Goal: Transaction & Acquisition: Purchase product/service

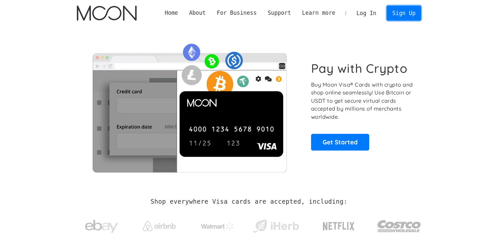
click at [408, 12] on link "Sign Up" at bounding box center [403, 13] width 34 height 15
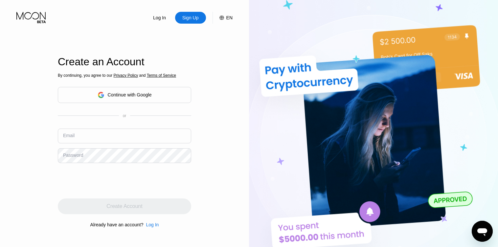
click at [134, 93] on div "Continue with Google" at bounding box center [130, 94] width 44 height 5
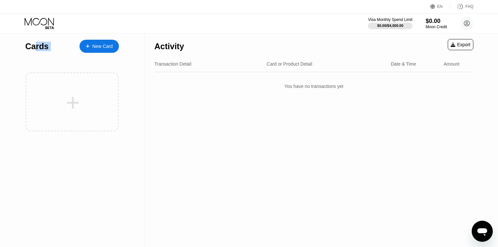
drag, startPoint x: 33, startPoint y: 50, endPoint x: 106, endPoint y: 49, distance: 72.9
click at [85, 49] on div "Cards New Card" at bounding box center [72, 44] width 94 height 23
click at [106, 49] on div "New Card" at bounding box center [102, 47] width 20 height 6
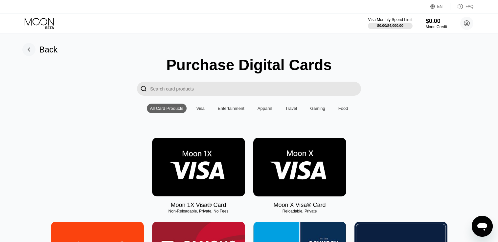
click at [202, 110] on div "Visa" at bounding box center [200, 108] width 8 height 5
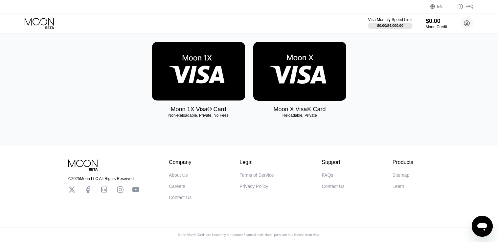
scroll to position [68, 0]
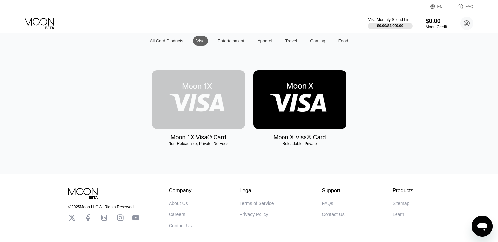
click at [201, 110] on img at bounding box center [198, 99] width 93 height 59
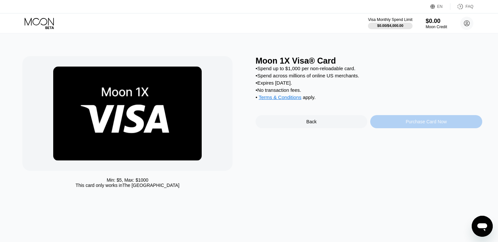
click at [408, 124] on div "Purchase Card Now" at bounding box center [426, 121] width 41 height 5
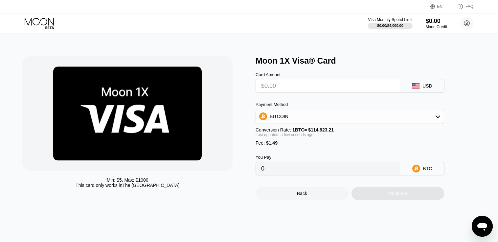
click at [347, 93] on input "text" at bounding box center [327, 85] width 133 height 13
type input "$5"
type input "0.00005648"
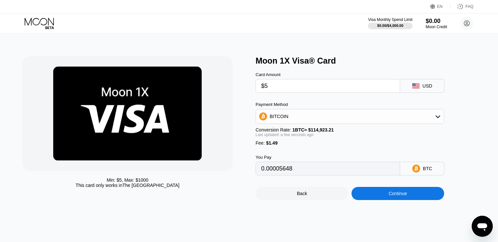
type input "$5"
click at [329, 116] on div "BITCOIN" at bounding box center [350, 116] width 188 height 13
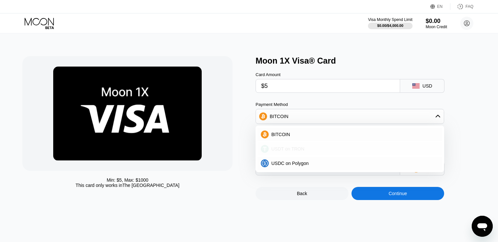
click at [322, 151] on div "USDT on TRON" at bounding box center [354, 148] width 170 height 5
type input "6.56"
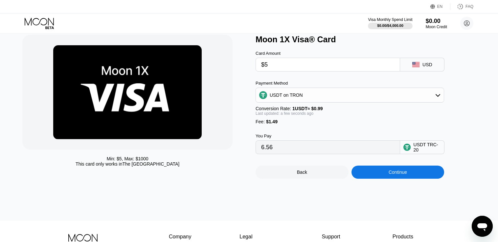
scroll to position [33, 0]
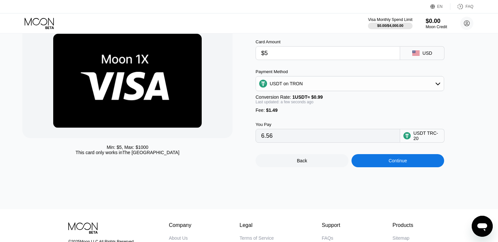
click at [276, 56] on input "$5" at bounding box center [327, 53] width 133 height 13
type input "$1"
type input "2.52"
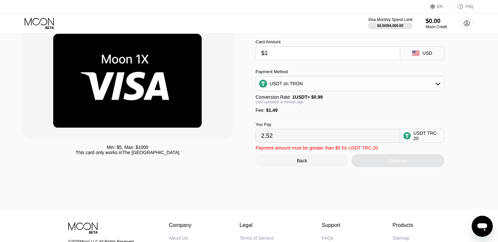
type input "$13"
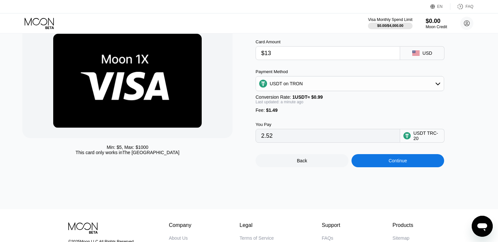
type input "14.64"
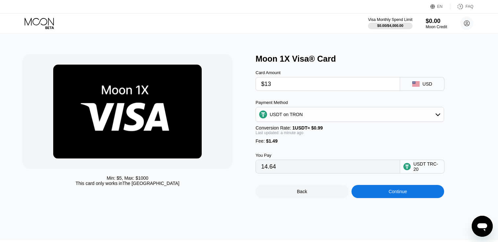
type input "$13"
click at [175, 186] on div "Min: $ 5 , Max: $ 1000 This card only works in The United States" at bounding box center [127, 181] width 210 height 11
click at [320, 198] on div "Back" at bounding box center [301, 191] width 93 height 13
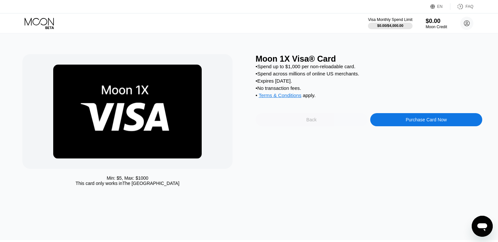
click at [291, 126] on div "Back" at bounding box center [311, 119] width 112 height 13
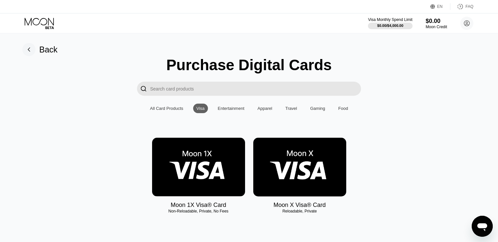
click at [290, 150] on img at bounding box center [299, 167] width 93 height 59
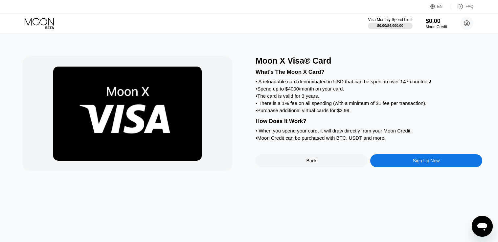
click at [386, 167] on div "Sign Up Now" at bounding box center [426, 160] width 112 height 13
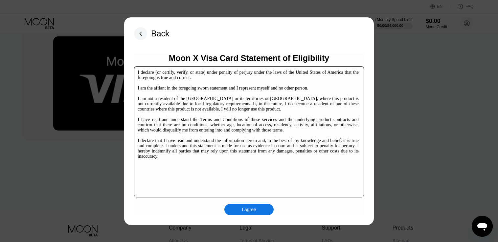
scroll to position [99, 0]
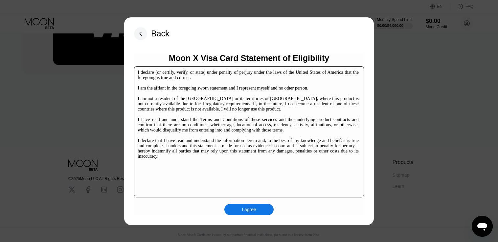
click at [243, 212] on div "I agree" at bounding box center [249, 210] width 14 height 6
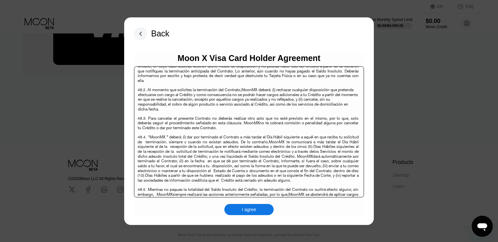
scroll to position [4264, 0]
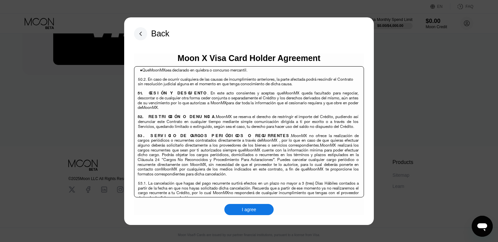
click at [250, 205] on div "I agree" at bounding box center [248, 209] width 49 height 11
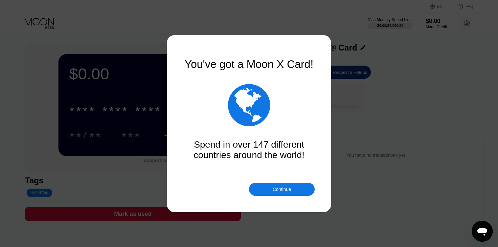
click at [279, 192] on div "Continue" at bounding box center [282, 189] width 18 height 5
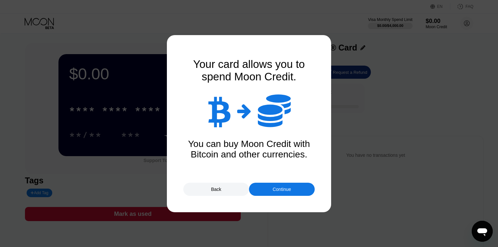
click at [279, 192] on div "Continue" at bounding box center [282, 189] width 18 height 5
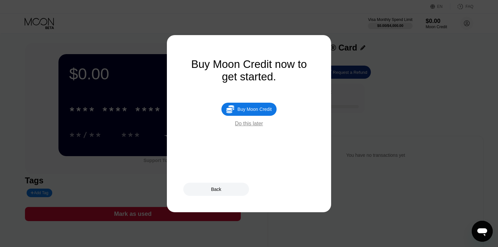
click at [261, 112] on div "Buy Moon Credit" at bounding box center [254, 109] width 34 height 5
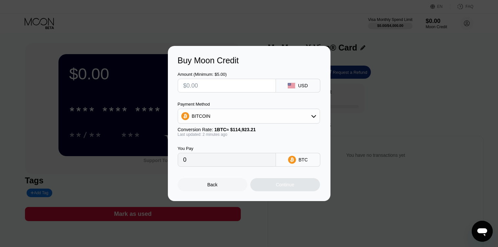
click at [238, 87] on input "text" at bounding box center [226, 85] width 87 height 13
type input "$1"
type input "0.00000871"
type input "$12"
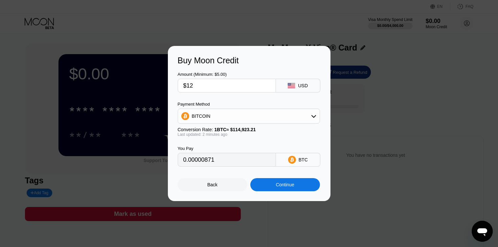
type input "0.00010442"
type input "$12"
click at [229, 123] on div "BITCOIN" at bounding box center [249, 116] width 142 height 15
click at [231, 119] on div "BITCOIN" at bounding box center [249, 116] width 142 height 13
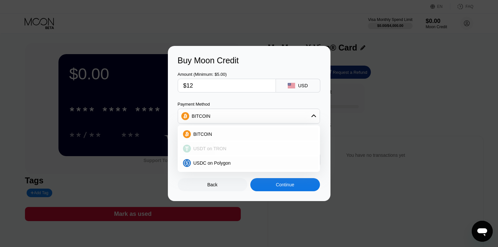
click at [253, 151] on div "USDT on TRON" at bounding box center [253, 148] width 124 height 5
type input "12.12"
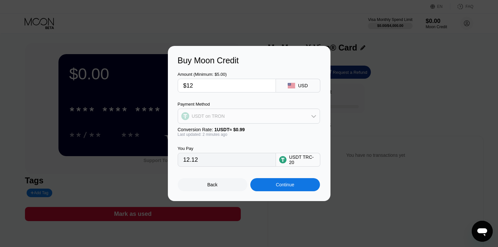
drag, startPoint x: 226, startPoint y: 116, endPoint x: 270, endPoint y: 118, distance: 44.0
click at [270, 118] on div "USDT on TRON" at bounding box center [249, 116] width 142 height 13
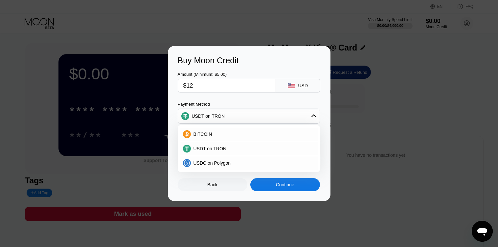
click at [224, 102] on div "Payment Method" at bounding box center [249, 104] width 142 height 5
click at [233, 148] on div "USDT on TRON" at bounding box center [253, 148] width 124 height 5
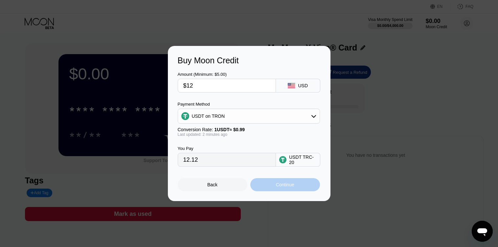
click at [272, 189] on div "Continue" at bounding box center [285, 184] width 70 height 13
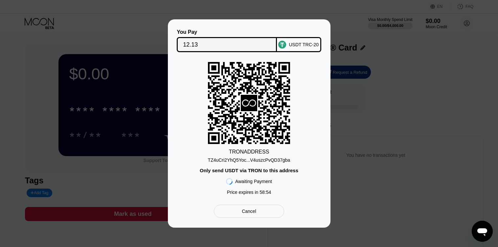
drag, startPoint x: 255, startPoint y: 172, endPoint x: 207, endPoint y: 172, distance: 47.9
click at [207, 172] on div "Only send USDT via TRON to this address" at bounding box center [249, 171] width 99 height 6
drag, startPoint x: 208, startPoint y: 171, endPoint x: 261, endPoint y: 171, distance: 53.2
click at [260, 171] on div "Only send USDT via TRON to this address" at bounding box center [249, 171] width 99 height 6
click at [261, 171] on div "Only send USDT via TRON to this address" at bounding box center [249, 171] width 99 height 6
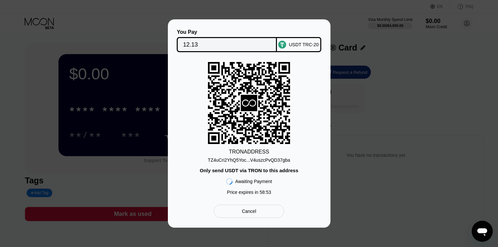
click at [261, 171] on div "Only send USDT via TRON to this address" at bounding box center [249, 171] width 99 height 6
drag, startPoint x: 258, startPoint y: 170, endPoint x: 146, endPoint y: 163, distance: 112.5
click at [172, 168] on div "You Pay 12.13 USDT TRC-20 TRON ADDRESS TZ4uCri2YhQ5Yoc...V4uszcPvQD37gba Only s…" at bounding box center [249, 123] width 163 height 209
click at [258, 211] on div "Cancel" at bounding box center [249, 211] width 70 height 13
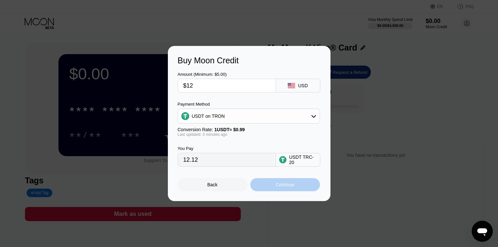
click at [271, 187] on div "Continue" at bounding box center [285, 184] width 70 height 13
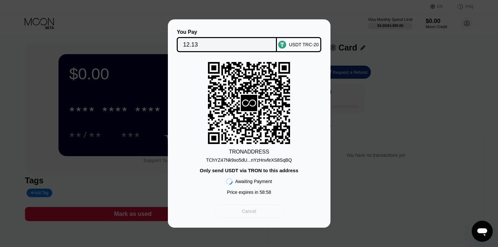
click at [253, 209] on div "Cancel" at bounding box center [249, 211] width 70 height 13
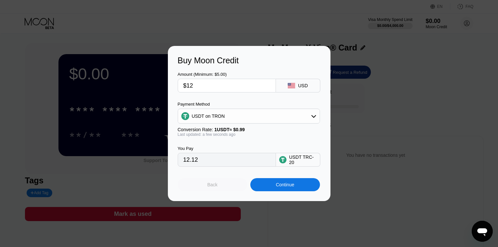
click at [229, 189] on div "Back" at bounding box center [213, 184] width 70 height 13
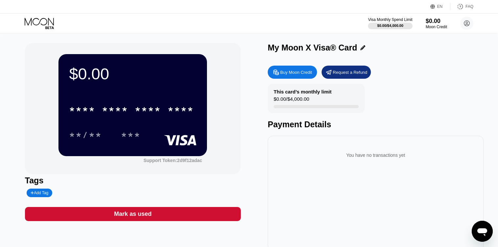
drag, startPoint x: 310, startPoint y: 95, endPoint x: 274, endPoint y: 95, distance: 35.5
click at [275, 95] on div "This card’s monthly limit" at bounding box center [303, 92] width 58 height 6
drag, startPoint x: 288, startPoint y: 104, endPoint x: 293, endPoint y: 120, distance: 16.2
click at [288, 105] on div "$0.00 / $4,000.00" at bounding box center [291, 100] width 35 height 9
drag, startPoint x: 375, startPoint y: 155, endPoint x: 349, endPoint y: 163, distance: 27.3
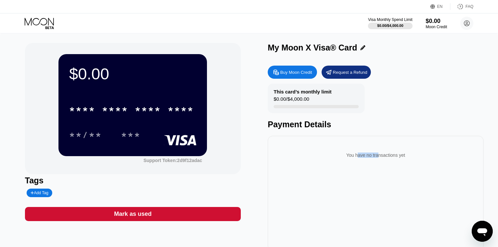
click at [352, 163] on div "You have no transactions yet" at bounding box center [375, 155] width 205 height 18
click at [349, 163] on div "You have no transactions yet" at bounding box center [375, 155] width 205 height 18
drag, startPoint x: 80, startPoint y: 76, endPoint x: 131, endPoint y: 78, distance: 50.9
click at [129, 78] on div "$0.00" at bounding box center [132, 74] width 127 height 18
click at [143, 83] on div "$0.00" at bounding box center [132, 74] width 127 height 18
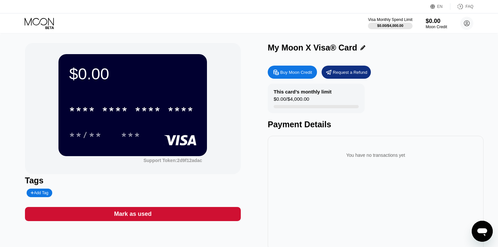
click at [114, 22] on div "Visa Monthly Spend Limit $0.00 / $4,000.00 $0.00 Moon Credit Frances Skaggs fra…" at bounding box center [249, 23] width 498 height 20
drag, startPoint x: 97, startPoint y: 78, endPoint x: 51, endPoint y: 78, distance: 46.0
click at [52, 78] on div "$0.00 * * * * * * * * * * * * **** **/** *** Support Token: 2d9f12adac" at bounding box center [133, 108] width 216 height 131
click at [59, 39] on div "$0.00 * * * * * * * * * * * * **** **/** *** Support Token: 2d9f12adac Tags Add…" at bounding box center [249, 150] width 498 height 234
click at [470, 26] on circle at bounding box center [466, 23] width 13 height 13
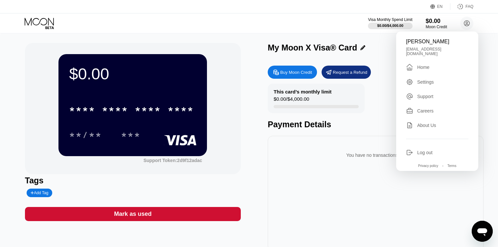
click at [427, 65] on div "Home" at bounding box center [423, 67] width 12 height 5
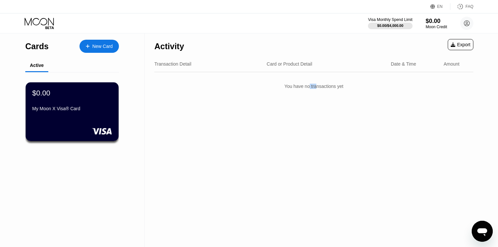
drag, startPoint x: 311, startPoint y: 92, endPoint x: 257, endPoint y: 97, distance: 53.8
click at [296, 92] on div "You have no transactions yet" at bounding box center [313, 86] width 319 height 18
click at [91, 119] on div "$0.00 My Moon X Visa® Card" at bounding box center [72, 111] width 94 height 59
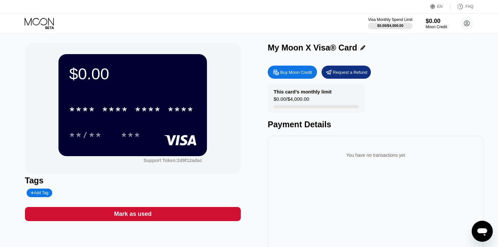
drag, startPoint x: 325, startPoint y: 96, endPoint x: 261, endPoint y: 99, distance: 63.8
click at [261, 99] on div "$0.00 * * * * * * * * * * * * **** **/** *** Support Token: 2d9f12adac Tags Add…" at bounding box center [249, 147] width 448 height 208
drag, startPoint x: 290, startPoint y: 99, endPoint x: 337, endPoint y: 99, distance: 47.3
click at [337, 99] on div "This card’s monthly limit $0.00 / $4,000.00" at bounding box center [316, 99] width 97 height 30
click at [338, 105] on div "This card’s monthly limit $0.00 / $4,000.00" at bounding box center [316, 99] width 97 height 30
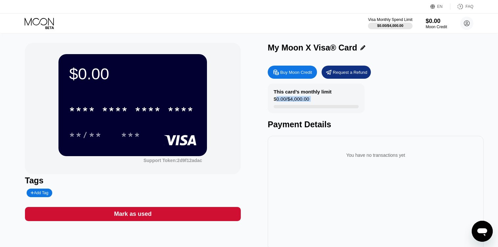
click at [26, 181] on div "Tags" at bounding box center [133, 181] width 216 height 10
click at [36, 193] on div "Add Tag" at bounding box center [40, 193] width 18 height 5
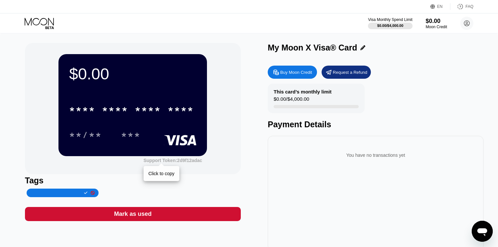
click at [180, 162] on div "Support Token: 2d9f12adac" at bounding box center [172, 160] width 59 height 5
drag, startPoint x: 215, startPoint y: 1, endPoint x: 296, endPoint y: 167, distance: 184.5
click at [296, 165] on div "You have no transactions yet" at bounding box center [375, 155] width 205 height 18
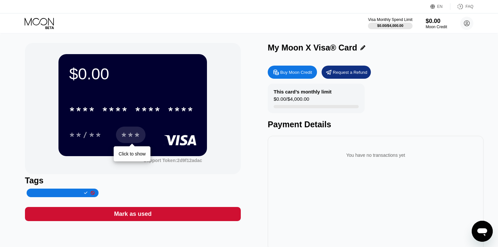
click at [121, 135] on div "***" at bounding box center [131, 136] width 20 height 11
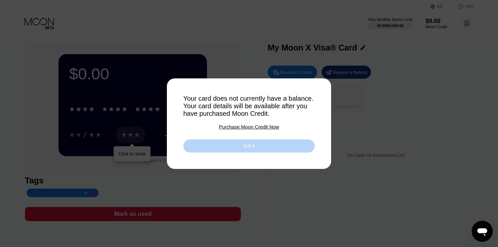
click at [216, 149] on div "Got it" at bounding box center [248, 146] width 131 height 13
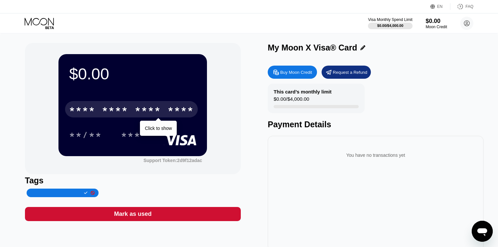
click at [113, 113] on div "* * * *" at bounding box center [115, 110] width 26 height 11
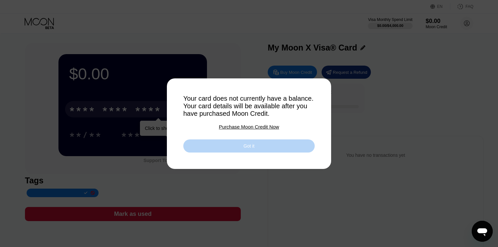
click at [204, 149] on div "Got it" at bounding box center [248, 146] width 131 height 13
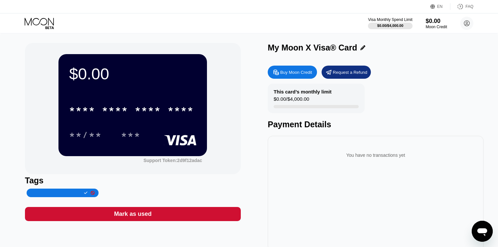
click at [305, 75] on div "Buy Moon Credit" at bounding box center [296, 73] width 32 height 6
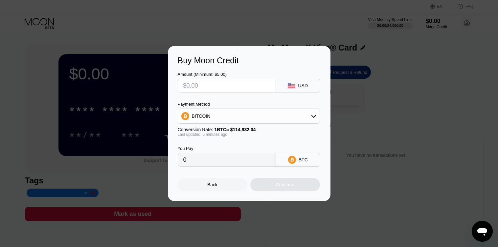
click at [229, 114] on div "BITCOIN" at bounding box center [249, 116] width 142 height 13
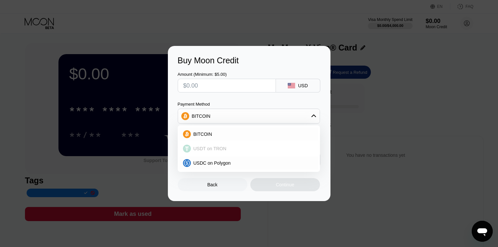
drag, startPoint x: 260, startPoint y: 146, endPoint x: 206, endPoint y: 107, distance: 67.3
click at [204, 111] on div "Payment Method BITCOIN BITCOIN USDT on TRON USDC on Polygon" at bounding box center [249, 113] width 142 height 22
click at [209, 102] on div "Payment Method" at bounding box center [249, 104] width 142 height 5
click at [217, 80] on input "text" at bounding box center [226, 85] width 87 height 13
type input "$13"
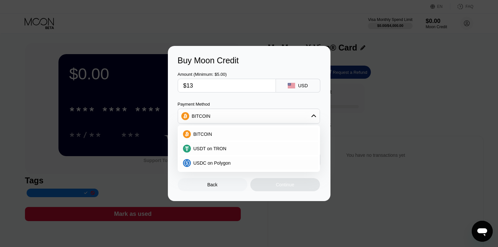
type input "0.00011312"
type input "$13"
click at [220, 74] on div "Amount (Minimum: $5.00)" at bounding box center [227, 74] width 98 height 5
click at [199, 89] on input "$13" at bounding box center [226, 85] width 87 height 13
click at [254, 117] on div "BITCOIN" at bounding box center [249, 116] width 142 height 13
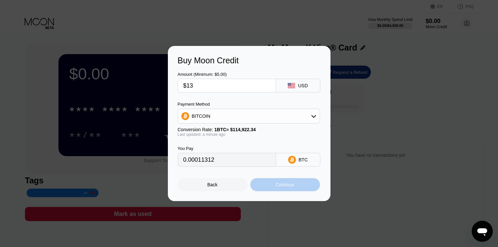
click at [267, 186] on div "Continue" at bounding box center [285, 184] width 70 height 13
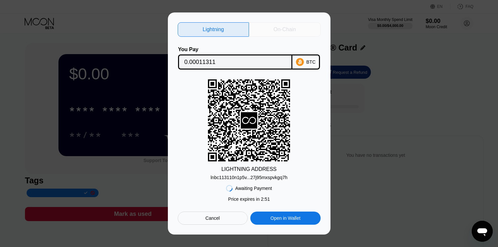
click at [276, 32] on div "On-Chain" at bounding box center [285, 29] width 72 height 14
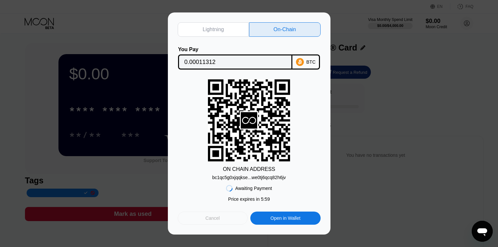
click at [229, 216] on div "Cancel" at bounding box center [213, 218] width 70 height 13
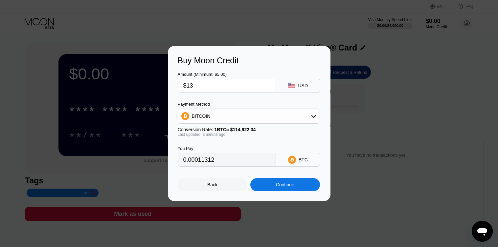
click at [231, 121] on div "BITCOIN" at bounding box center [249, 116] width 142 height 13
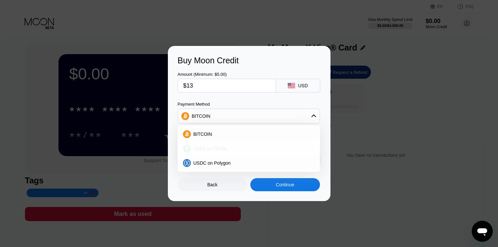
click at [227, 145] on div "USDT on TRON" at bounding box center [249, 148] width 138 height 13
type input "13.13"
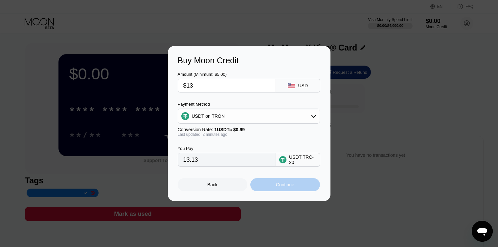
click at [281, 187] on div "Continue" at bounding box center [285, 184] width 18 height 5
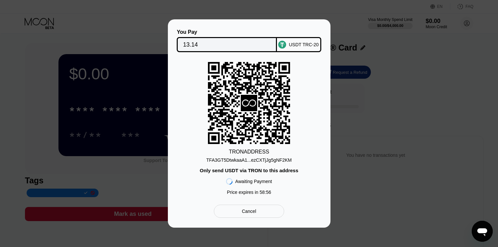
click at [250, 162] on div "TFA3GT5DtwkaaA1...ezCXTjJg5gNF2KM" at bounding box center [248, 160] width 85 height 5
click at [245, 161] on div "TFA3GT5DtwkaaA1...ezCXTjJg5gNF2KM" at bounding box center [248, 160] width 85 height 5
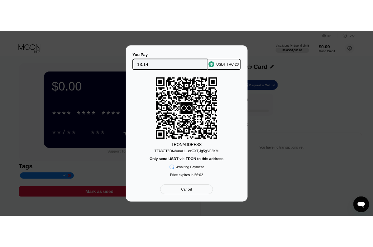
scroll to position [33, 0]
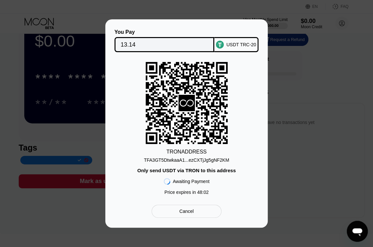
drag, startPoint x: 207, startPoint y: 153, endPoint x: 162, endPoint y: 153, distance: 45.0
click at [162, 153] on div "TRON ADDRESS TFA3GT5DtwkaaA1...ezCXTjJg5gNF2KM Only send USDT via TRON to this …" at bounding box center [186, 130] width 143 height 136
click at [178, 152] on div "TRON ADDRESS" at bounding box center [186, 152] width 40 height 6
click at [161, 160] on div "TFA3GT5DtwkaaA1...ezCXTjJg5gNF2KM" at bounding box center [186, 160] width 85 height 5
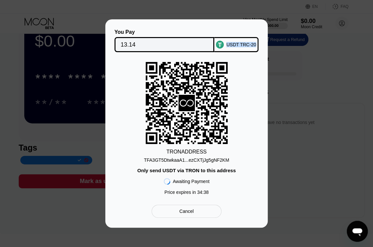
drag, startPoint x: 228, startPoint y: 46, endPoint x: 255, endPoint y: 45, distance: 27.3
click at [255, 45] on div "USDT TRC-20" at bounding box center [236, 44] width 44 height 15
copy div "USDT TRC-20"
click at [224, 45] on circle at bounding box center [220, 45] width 8 height 8
drag, startPoint x: 238, startPoint y: 172, endPoint x: 157, endPoint y: 172, distance: 81.8
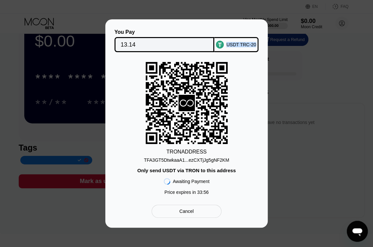
click at [157, 172] on div "TRON ADDRESS TFA3GT5DtwkaaA1...ezCXTjJg5gNF2KM Only send USDT via TRON to this …" at bounding box center [186, 130] width 143 height 136
click at [157, 172] on div "Only send USDT via TRON to this address" at bounding box center [186, 171] width 99 height 6
drag, startPoint x: 140, startPoint y: 172, endPoint x: 216, endPoint y: 173, distance: 76.2
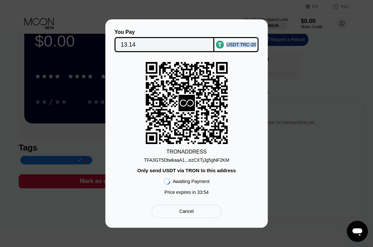
click at [216, 173] on div "Only send USDT via TRON to this address" at bounding box center [186, 171] width 99 height 6
drag, startPoint x: 216, startPoint y: 173, endPoint x: 214, endPoint y: 185, distance: 12.0
click at [216, 175] on div "TRON ADDRESS TFA3GT5DtwkaaA1...ezCXTjJg5gNF2KM Only send USDT via TRON to this …" at bounding box center [186, 130] width 143 height 136
click at [208, 210] on div "Cancel" at bounding box center [187, 211] width 70 height 13
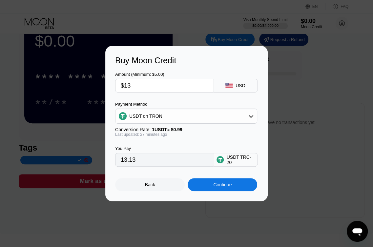
click at [240, 111] on div "USDT on TRON" at bounding box center [187, 116] width 142 height 13
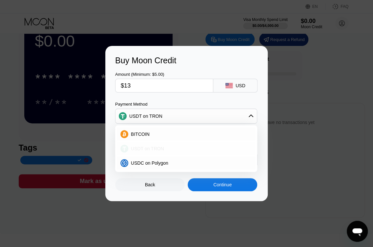
click at [179, 146] on div "USDT on TRON" at bounding box center [190, 148] width 124 height 5
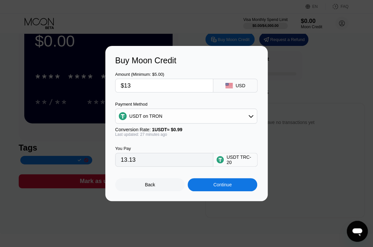
click at [162, 119] on div "USDT on TRON" at bounding box center [187, 116] width 142 height 13
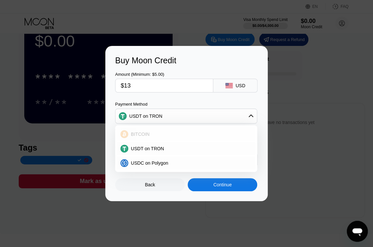
click at [193, 129] on div "BITCOIN" at bounding box center [186, 134] width 138 height 13
type input "0.00011314"
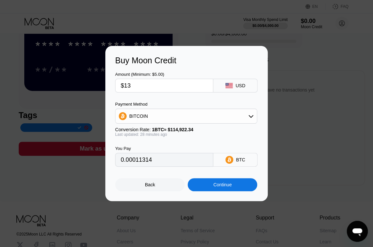
scroll to position [0, 0]
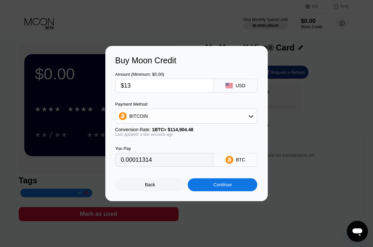
click at [225, 190] on div "Continue" at bounding box center [223, 184] width 70 height 13
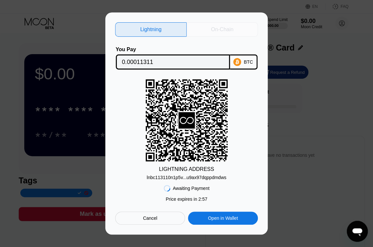
click at [213, 26] on div "On-Chain" at bounding box center [222, 29] width 22 height 7
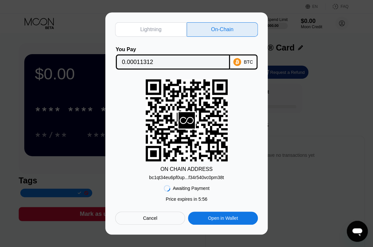
click at [139, 25] on div "Lightning" at bounding box center [151, 29] width 72 height 14
type input "0.00011311"
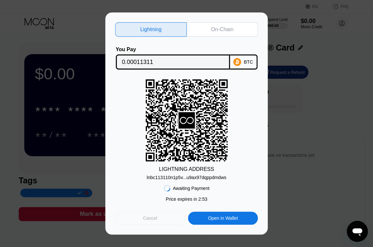
click at [164, 216] on div "Cancel" at bounding box center [150, 218] width 70 height 13
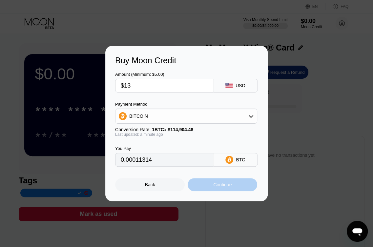
click at [206, 184] on div "Continue" at bounding box center [223, 184] width 70 height 13
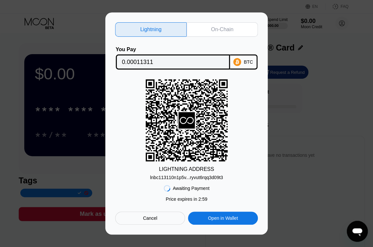
click at [194, 28] on div "On-Chain" at bounding box center [223, 29] width 72 height 14
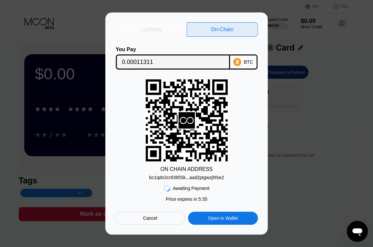
drag, startPoint x: 168, startPoint y: 31, endPoint x: 157, endPoint y: 31, distance: 11.2
click at [157, 31] on div "Lightning" at bounding box center [151, 29] width 72 height 14
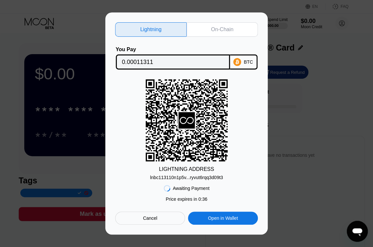
click at [142, 217] on div "Cancel" at bounding box center [150, 218] width 70 height 13
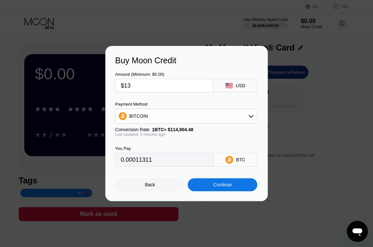
click at [245, 117] on div "BITCOIN" at bounding box center [187, 116] width 142 height 13
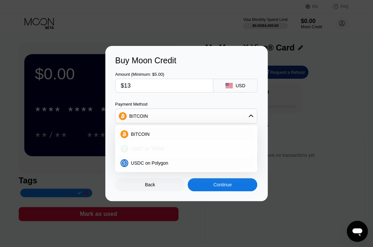
click at [161, 148] on span "USDT on TRON" at bounding box center [147, 148] width 33 height 5
type input "13.13"
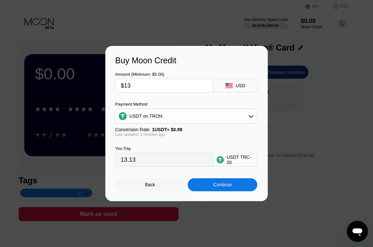
click at [197, 190] on div "Continue" at bounding box center [223, 184] width 70 height 13
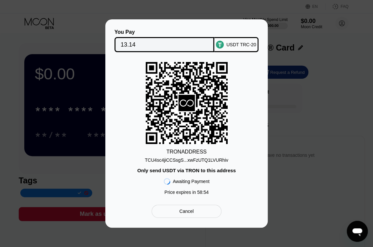
click at [191, 160] on div "TCU4sc4jiCCSsgS...xwFzUTQ1LVURhiv" at bounding box center [186, 160] width 83 height 5
click at [178, 162] on div "TCU4sc4jiCCSsgS...xwFzUTQ1LVURhiv" at bounding box center [186, 160] width 83 height 5
click at [181, 209] on div "Cancel" at bounding box center [187, 211] width 70 height 13
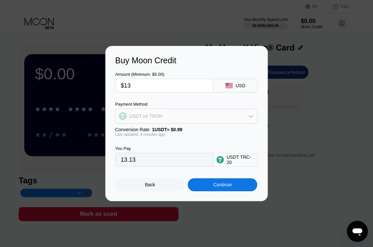
click at [179, 117] on div "USDT on TRON" at bounding box center [187, 116] width 142 height 13
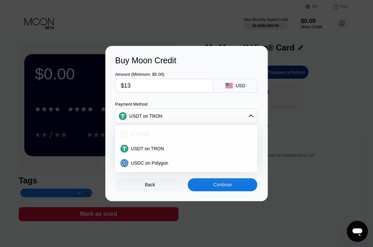
click at [159, 136] on div "BITCOIN" at bounding box center [190, 134] width 124 height 5
type input "0.00011312"
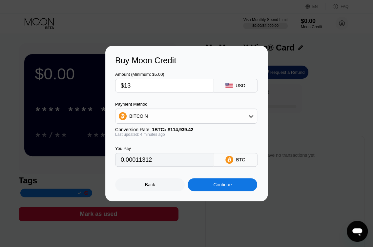
click at [207, 183] on div "Continue" at bounding box center [223, 184] width 70 height 13
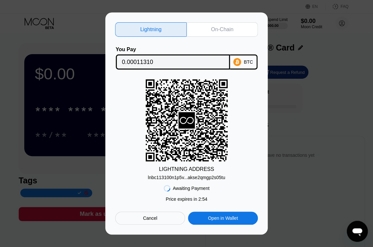
drag, startPoint x: 165, startPoint y: 171, endPoint x: 213, endPoint y: 173, distance: 48.6
click at [213, 173] on div "LIGHTNING ADDRESS lnbc113100n1p5v...akse2qmgp2s05tu" at bounding box center [186, 129] width 143 height 101
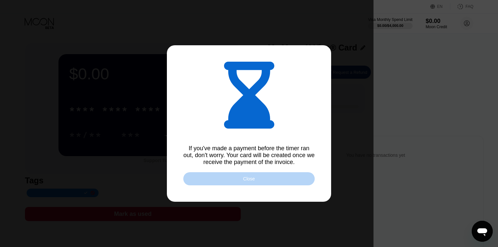
click at [270, 183] on div "Close" at bounding box center [248, 178] width 131 height 13
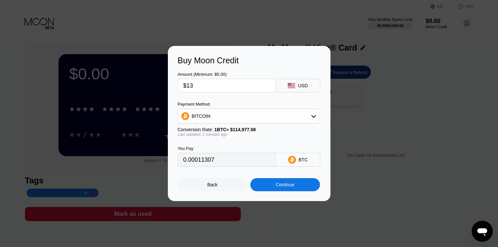
drag, startPoint x: 223, startPoint y: 133, endPoint x: 205, endPoint y: 133, distance: 17.7
click at [206, 133] on div "Last updated: 2 minutes ago" at bounding box center [249, 134] width 142 height 5
type input "0.00011312"
drag, startPoint x: 194, startPoint y: 58, endPoint x: 250, endPoint y: 65, distance: 56.9
click at [250, 65] on div "Buy Moon Credit Amount (Minimum: $5.00) $13 USD Payment Method BITCOIN Conversi…" at bounding box center [249, 123] width 163 height 155
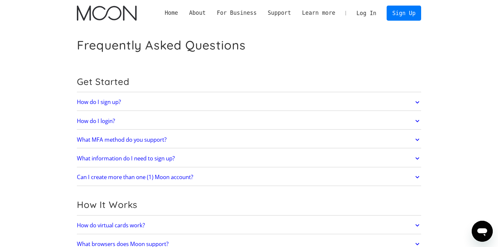
click at [148, 102] on link "How do I sign up?" at bounding box center [249, 103] width 344 height 14
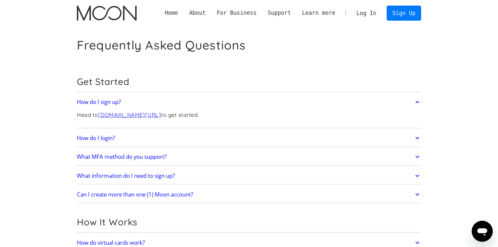
click at [187, 153] on link "What MFA method do you support?" at bounding box center [249, 157] width 344 height 14
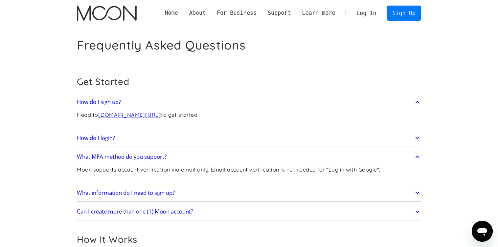
scroll to position [66, 0]
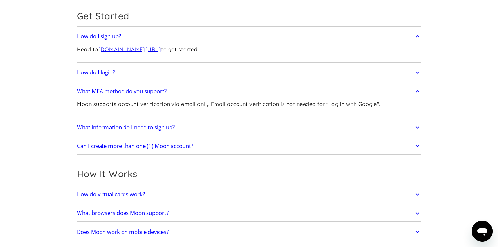
click at [225, 127] on link "What information do I need to sign up?" at bounding box center [249, 128] width 344 height 14
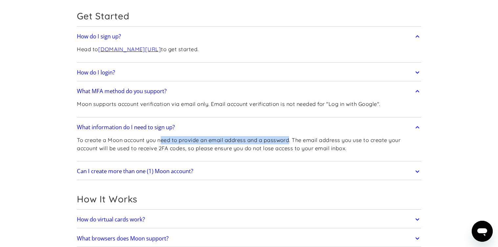
drag, startPoint x: 186, startPoint y: 143, endPoint x: 290, endPoint y: 143, distance: 103.8
click at [290, 143] on p "To create a Moon account you need to provide an email address and a password. T…" at bounding box center [249, 144] width 344 height 16
click at [238, 170] on link "Can I create more than one (1) Moon account?" at bounding box center [249, 172] width 344 height 14
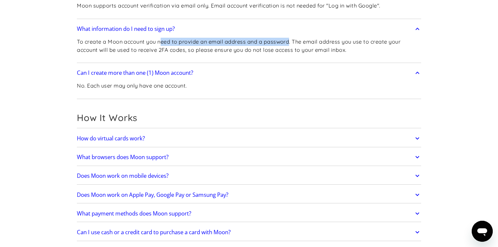
scroll to position [197, 0]
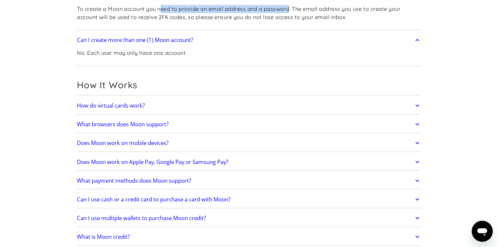
click at [171, 107] on link "How do virtual cards work?" at bounding box center [249, 106] width 344 height 14
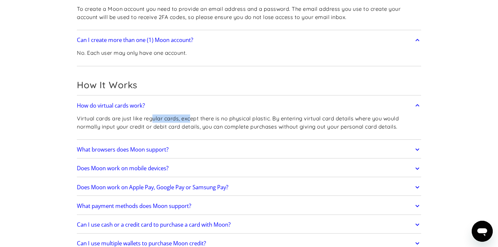
drag, startPoint x: 191, startPoint y: 119, endPoint x: 153, endPoint y: 119, distance: 38.1
click at [153, 119] on p "Virtual cards are just like regular cards, except there is no physical plastic.…" at bounding box center [249, 123] width 344 height 16
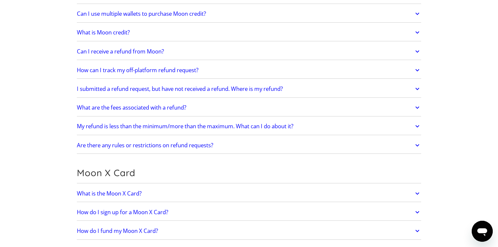
scroll to position [460, 0]
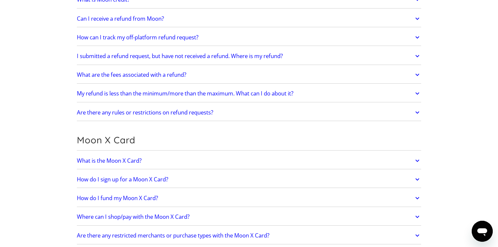
click at [238, 158] on link "What is the Moon X Card?" at bounding box center [249, 161] width 344 height 14
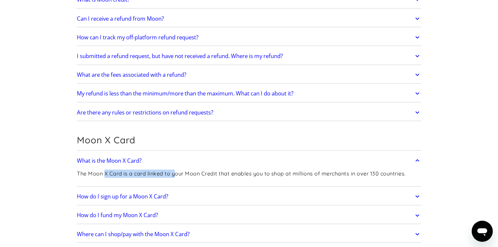
drag, startPoint x: 176, startPoint y: 170, endPoint x: 104, endPoint y: 174, distance: 71.7
click at [104, 174] on p "The Moon X Card is a card linked to your Moon Credit that enables you to shop a…" at bounding box center [241, 174] width 328 height 8
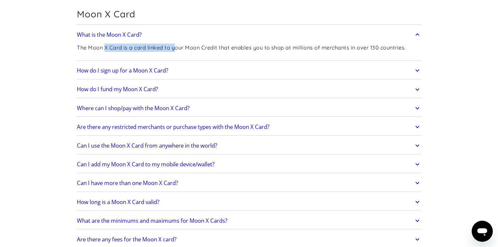
scroll to position [591, 0]
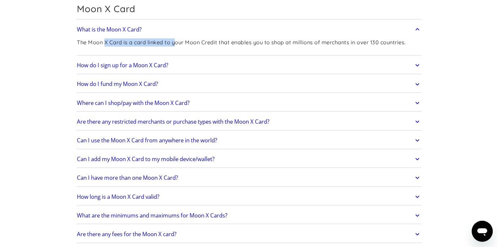
click at [234, 143] on link "Can I use the Moon X Card from anywhere in the world?" at bounding box center [249, 141] width 344 height 14
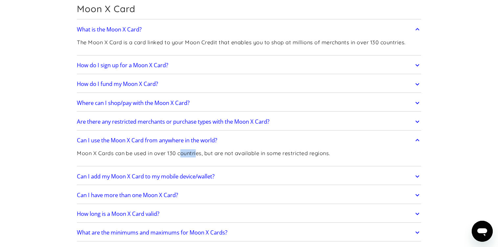
drag, startPoint x: 184, startPoint y: 151, endPoint x: 210, endPoint y: 151, distance: 25.3
click at [203, 151] on p "Moon X Cards can be used in over 130 countries, but are not available in some r…" at bounding box center [203, 153] width 253 height 8
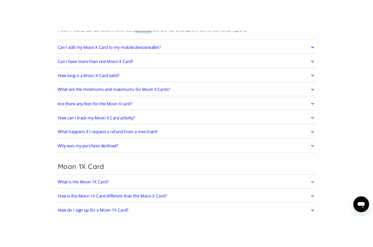
scroll to position [755, 0]
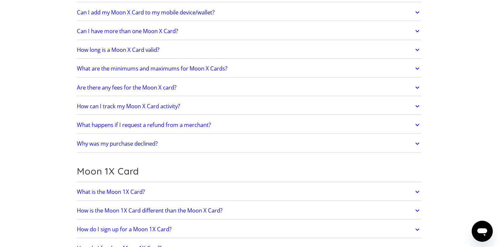
click at [244, 63] on link "What are the minimums and maximums for Moon X Cards?" at bounding box center [249, 69] width 344 height 14
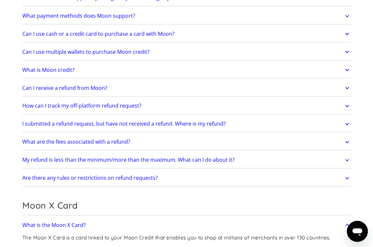
scroll to position [365, 0]
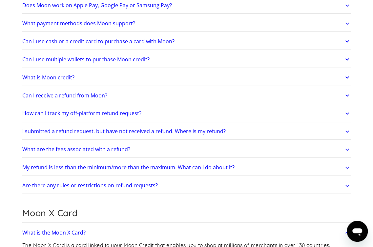
click at [154, 65] on link "Can I use multiple wallets to purchase Moon credit?" at bounding box center [186, 59] width 329 height 13
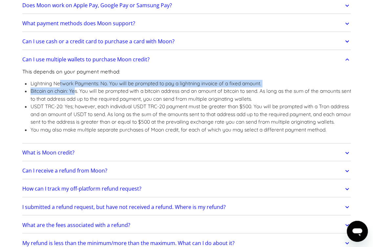
drag, startPoint x: 68, startPoint y: 89, endPoint x: 72, endPoint y: 98, distance: 9.8
click at [73, 93] on ul "Lightning Network Payments: No. You will be prompted to pay a lightning invoice…" at bounding box center [188, 107] width 333 height 54
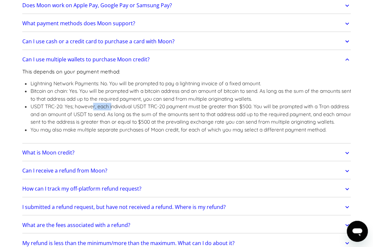
drag, startPoint x: 97, startPoint y: 110, endPoint x: 134, endPoint y: 111, distance: 37.5
click at [121, 109] on li "USDT TRC-20: Yes; however, each individual USDT TRC-20 payment must be greater …" at bounding box center [193, 114] width 325 height 23
drag, startPoint x: 135, startPoint y: 111, endPoint x: 164, endPoint y: 111, distance: 28.6
click at [163, 111] on li "USDT TRC-20: Yes; however, each individual USDT TRC-20 payment must be greater …" at bounding box center [193, 114] width 325 height 23
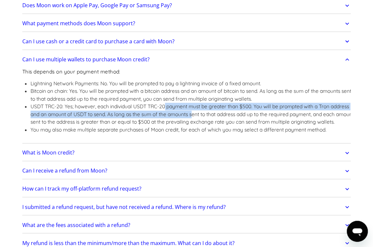
drag, startPoint x: 167, startPoint y: 111, endPoint x: 221, endPoint y: 119, distance: 54.0
click at [216, 120] on li "USDT TRC-20: Yes; however, each individual USDT TRC-20 payment must be greater …" at bounding box center [193, 114] width 325 height 23
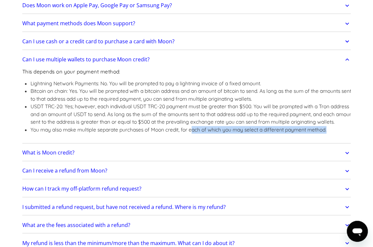
drag, startPoint x: 202, startPoint y: 140, endPoint x: 353, endPoint y: 145, distance: 150.8
click at [353, 134] on li "You may also make multiple separate purchases of Moon credit, for each of which…" at bounding box center [193, 130] width 325 height 8
click at [116, 160] on link "What is Moon credit?" at bounding box center [186, 152] width 329 height 13
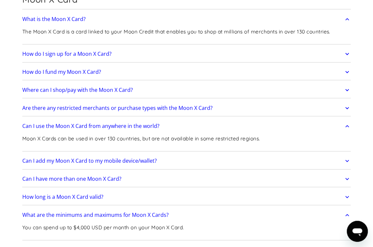
scroll to position [694, 0]
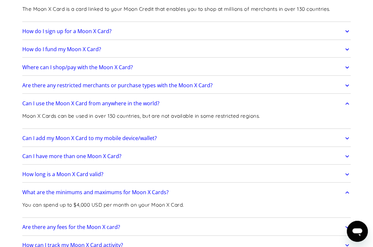
click at [89, 53] on h2 "How do I fund my Moon X Card?" at bounding box center [61, 49] width 79 height 6
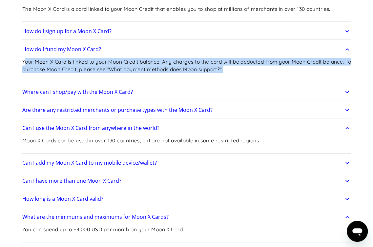
drag, startPoint x: 22, startPoint y: 76, endPoint x: 246, endPoint y: 79, distance: 224.0
click at [246, 74] on p "Your Moon X Card is linked to your Moon Credit balance. Any charges to the card…" at bounding box center [188, 65] width 333 height 15
click at [106, 99] on link "Where can I shop/pay with the Moon X Card?" at bounding box center [186, 92] width 329 height 13
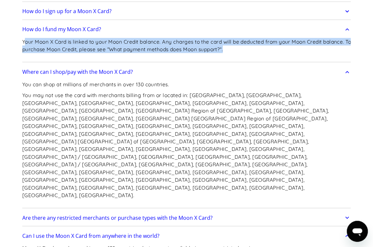
scroll to position [727, 0]
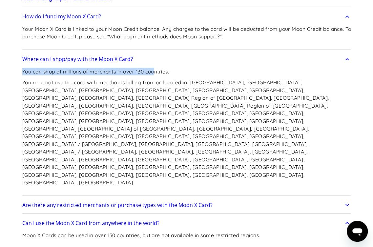
drag, startPoint x: 139, startPoint y: 86, endPoint x: 15, endPoint y: 86, distance: 124.1
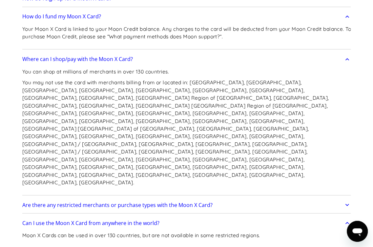
click at [172, 125] on p "You may not use the card with merchants billing from or located in: Afghanistan…" at bounding box center [188, 133] width 333 height 108
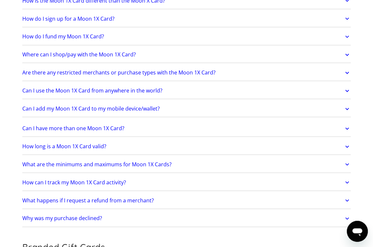
scroll to position [1154, 0]
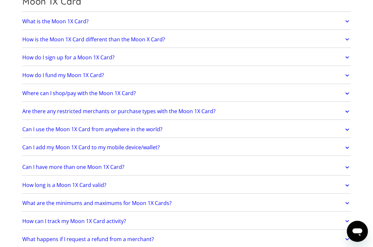
click at [139, 87] on link "Where can I shop/pay with the Moon 1X Card?" at bounding box center [186, 93] width 329 height 13
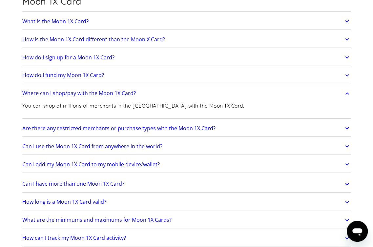
click at [135, 102] on p "You can shop at millions of merchants in the US with the Moon 1X Card." at bounding box center [133, 106] width 222 height 8
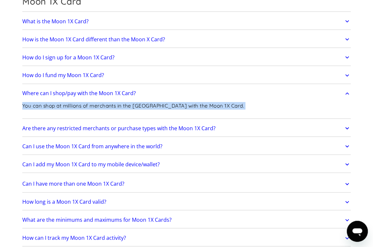
click at [135, 102] on p "You can shop at millions of merchants in the US with the Moon 1X Card." at bounding box center [133, 106] width 222 height 8
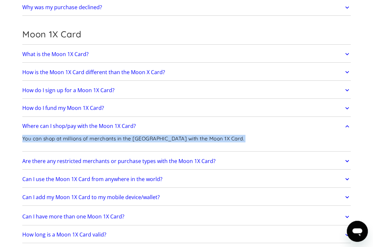
click at [135, 102] on link "How do I fund my Moon 1X Card?" at bounding box center [186, 108] width 329 height 13
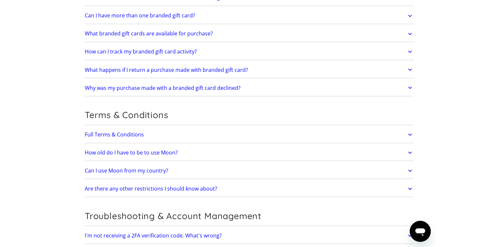
scroll to position [1583, 0]
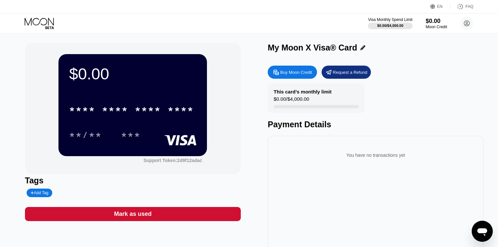
click at [298, 77] on div "Buy Moon Credit" at bounding box center [292, 72] width 49 height 13
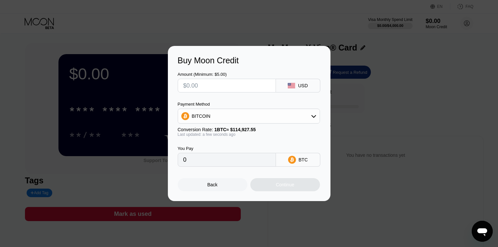
click at [233, 141] on div "You Pay 0 BTC" at bounding box center [249, 152] width 143 height 30
click at [197, 90] on input "text" at bounding box center [226, 85] width 87 height 13
type input "$1"
type input "0.00000871"
type input "$10"
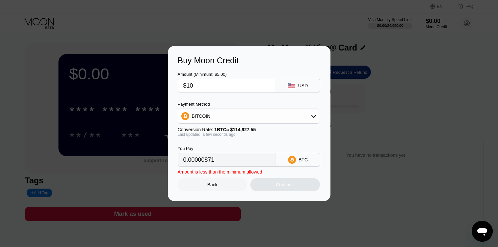
type input "0.00008702"
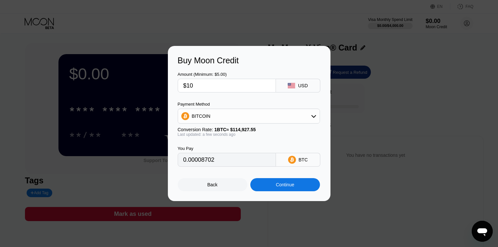
type input "$10"
click at [247, 114] on div "BITCOIN" at bounding box center [249, 116] width 142 height 13
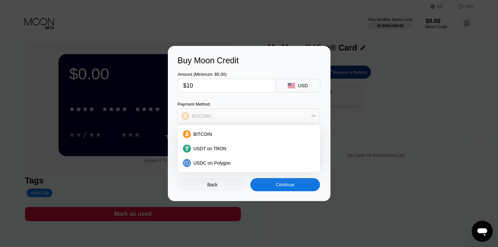
click at [247, 114] on div "BITCOIN" at bounding box center [249, 116] width 142 height 13
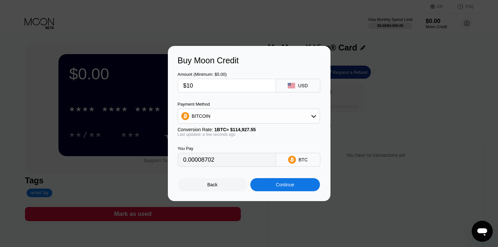
click at [267, 187] on div "Continue" at bounding box center [285, 184] width 70 height 13
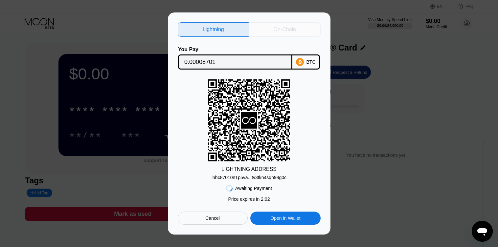
click at [267, 31] on div "On-Chain" at bounding box center [285, 29] width 72 height 14
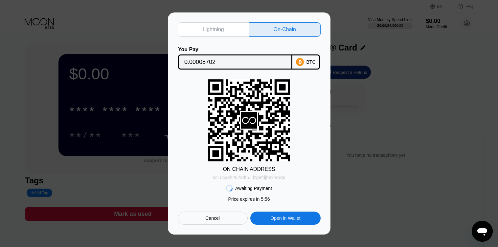
click at [243, 179] on div "bc1qcyah26248f5...lzgefdjhexhruq6" at bounding box center [248, 177] width 73 height 5
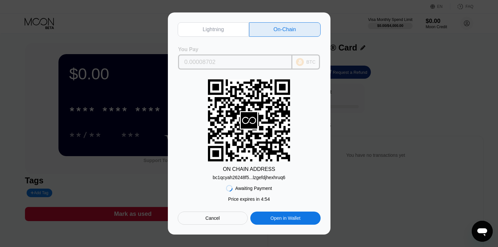
drag, startPoint x: 214, startPoint y: 61, endPoint x: 183, endPoint y: 63, distance: 31.0
click at [183, 63] on div "0.00008702" at bounding box center [235, 62] width 114 height 15
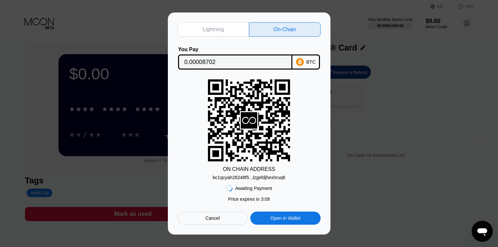
click at [280, 221] on div "Open in Wallet" at bounding box center [285, 218] width 30 height 6
click at [215, 215] on div "Cancel" at bounding box center [213, 218] width 70 height 13
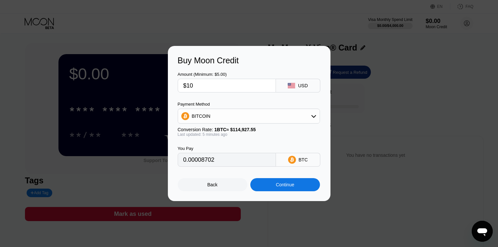
type input "0.00008703"
click at [212, 160] on input "0.00008703" at bounding box center [226, 159] width 87 height 13
click at [210, 86] on input "$10" at bounding box center [226, 85] width 87 height 13
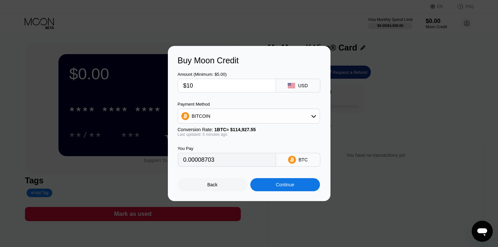
drag, startPoint x: 188, startPoint y: 85, endPoint x: 207, endPoint y: 83, distance: 19.1
click at [207, 83] on input "$10" at bounding box center [226, 85] width 87 height 13
type input "$1"
type input "0.00000871"
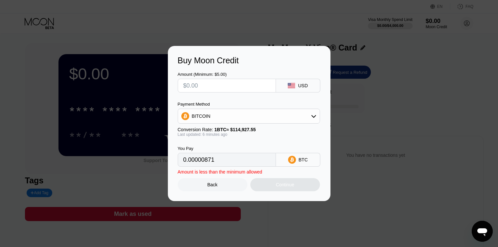
type input "0"
type input "$5"
type input "0.00004352"
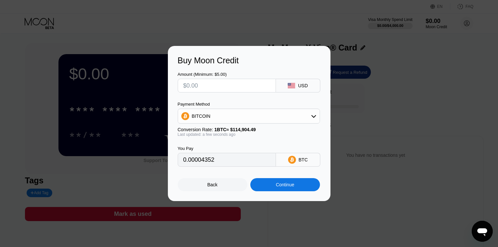
type input "0"
type input "$1"
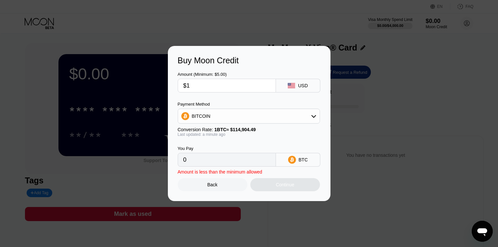
type input "0.00000871"
type input "$10"
type input "0.00008703"
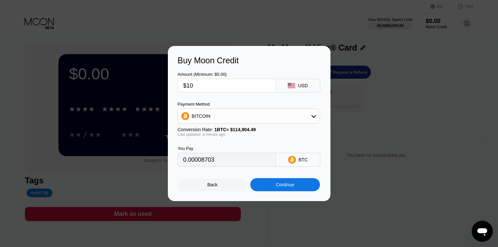
click at [261, 183] on div "Continue" at bounding box center [285, 184] width 70 height 13
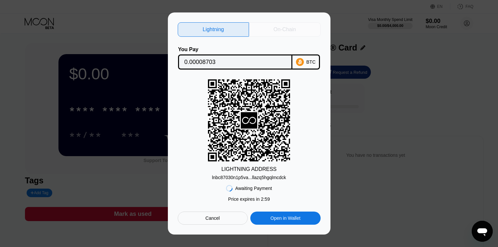
click at [267, 30] on div "On-Chain" at bounding box center [285, 29] width 72 height 14
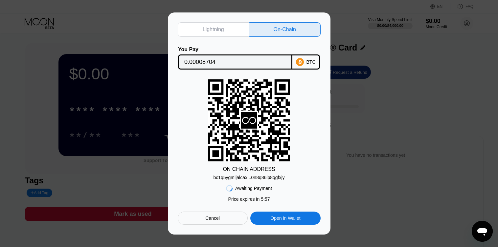
click at [240, 178] on div "bc1q5ygmljalcax...0n8q86lp8qgfxjy" at bounding box center [248, 177] width 71 height 5
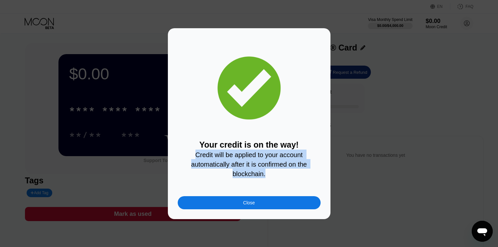
drag, startPoint x: 269, startPoint y: 177, endPoint x: 186, endPoint y: 155, distance: 86.0
click at [186, 155] on div "Your credit is on the way! Credit will be applied to your account automatically…" at bounding box center [249, 159] width 143 height 38
copy span "Credit will be applied to your account automatically after it is confirmed on t…"
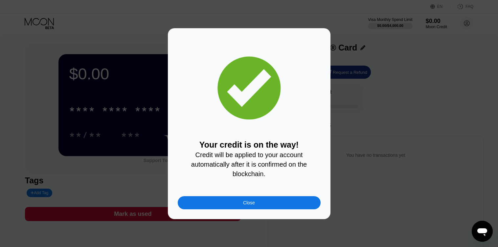
drag, startPoint x: 248, startPoint y: 140, endPoint x: 242, endPoint y: 90, distance: 49.5
click at [248, 137] on div "Your credit is on the way! Credit will be applied to your account automatically…" at bounding box center [249, 123] width 143 height 171
drag, startPoint x: 241, startPoint y: 83, endPoint x: 248, endPoint y: 111, distance: 29.1
click at [253, 87] on icon at bounding box center [248, 88] width 67 height 67
drag, startPoint x: 210, startPoint y: 120, endPoint x: 252, endPoint y: 147, distance: 49.8
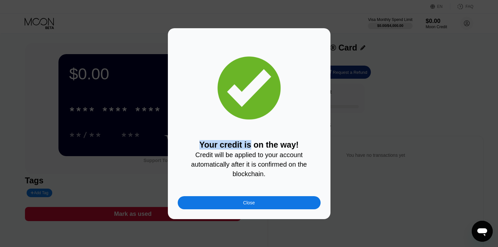
click at [252, 133] on div "Your credit is on the way! Credit will be applied to your account automatically…" at bounding box center [249, 123] width 143 height 171
click at [292, 152] on span "Credit will be applied to your account automatically after it is confirmed on t…" at bounding box center [250, 164] width 118 height 26
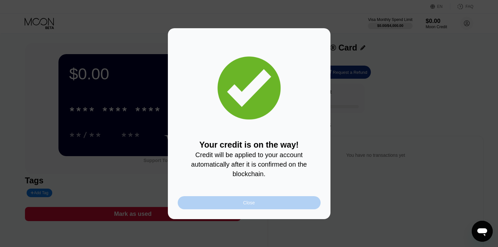
click at [275, 204] on div "Close" at bounding box center [249, 202] width 143 height 13
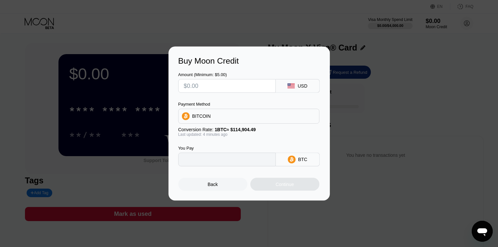
type input "0"
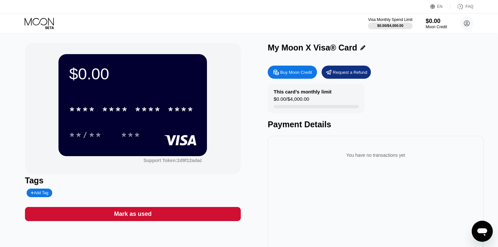
click at [267, 136] on div "$0.00 * * * * * * * * * * * * **** **/** *** Support Token: 2d9f12adac Tags Add…" at bounding box center [249, 147] width 448 height 208
click at [131, 132] on div "***" at bounding box center [131, 136] width 20 height 11
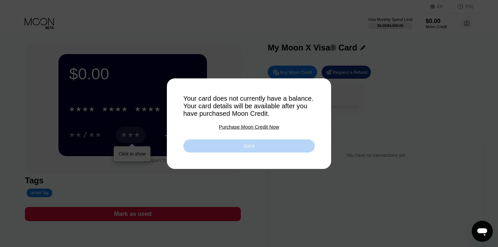
click at [215, 145] on div "Got it" at bounding box center [248, 146] width 131 height 13
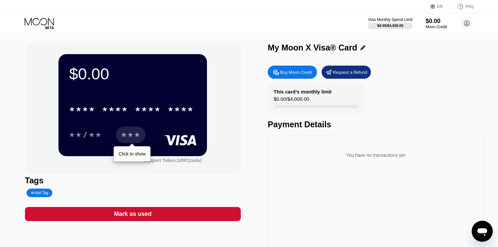
click at [283, 51] on div "My Moon X Visa® Card" at bounding box center [312, 48] width 89 height 10
click at [434, 24] on div "$0.00" at bounding box center [436, 20] width 22 height 7
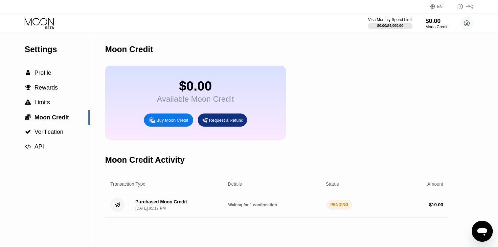
click at [434, 24] on div "$0.00" at bounding box center [436, 20] width 22 height 7
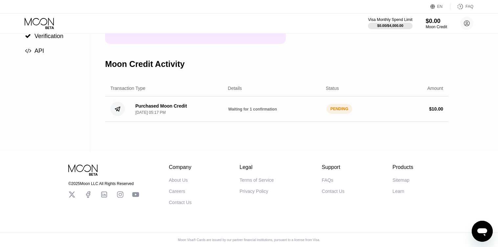
scroll to position [100, 0]
drag, startPoint x: 131, startPoint y: 109, endPoint x: 140, endPoint y: 109, distance: 9.2
click at [140, 109] on div "Purchased Moon Credit [DATE] 05:17 PM" at bounding box center [158, 108] width 57 height 11
click at [118, 111] on icon at bounding box center [117, 109] width 5 height 4
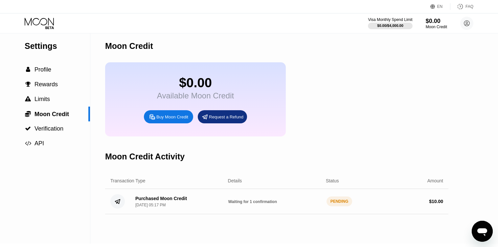
scroll to position [2, 0]
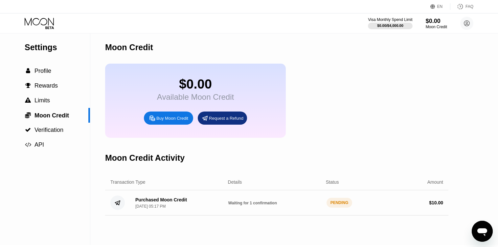
drag, startPoint x: 251, startPoint y: 210, endPoint x: 193, endPoint y: 206, distance: 58.6
click at [203, 208] on div "Purchased Moon Credit [DATE] 05:17 PM Waiting for 1 confirmation PENDING $ 10.00" at bounding box center [276, 202] width 343 height 25
drag, startPoint x: 156, startPoint y: 206, endPoint x: 126, endPoint y: 205, distance: 29.6
click at [139, 203] on div "Purchased Moon Credit" at bounding box center [161, 199] width 52 height 5
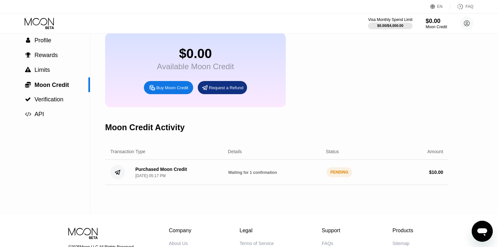
scroll to position [0, 0]
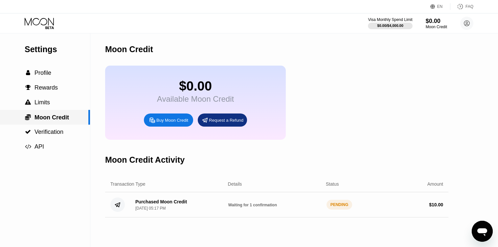
click at [56, 112] on div " Moon Credit" at bounding box center [45, 117] width 90 height 15
click at [57, 106] on div " Limits" at bounding box center [45, 102] width 90 height 7
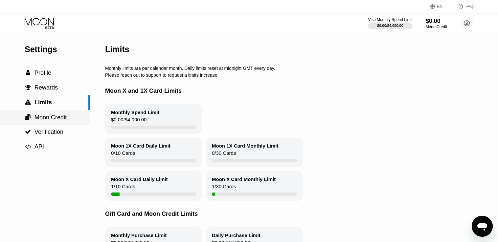
drag, startPoint x: 56, startPoint y: 113, endPoint x: 78, endPoint y: 116, distance: 22.4
click at [78, 116] on div " Moon Credit" at bounding box center [45, 117] width 90 height 15
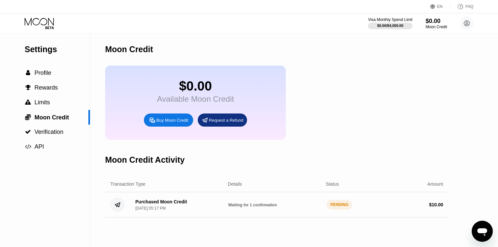
click at [266, 208] on span "Waiting for 1 confirmation" at bounding box center [252, 205] width 49 height 5
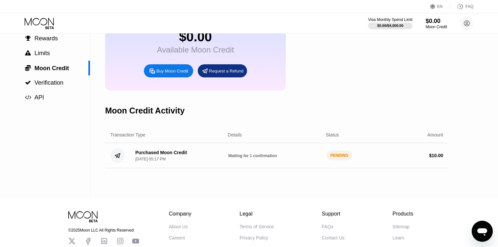
scroll to position [99, 0]
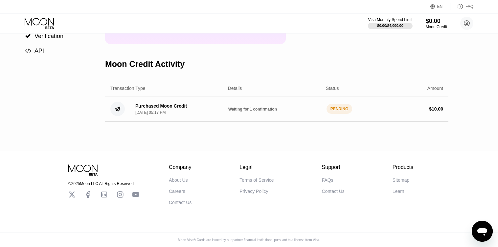
drag, startPoint x: 275, startPoint y: 117, endPoint x: 175, endPoint y: 107, distance: 100.0
click at [186, 109] on div "Purchased Moon Credit [DATE] 05:17 PM Waiting for 1 confirmation PENDING $ 10.00" at bounding box center [276, 109] width 343 height 25
click at [175, 107] on div "Purchased Moon Credit" at bounding box center [161, 105] width 52 height 5
drag, startPoint x: 175, startPoint y: 107, endPoint x: 163, endPoint y: 113, distance: 13.5
click at [174, 108] on div "Purchased Moon Credit" at bounding box center [161, 105] width 52 height 5
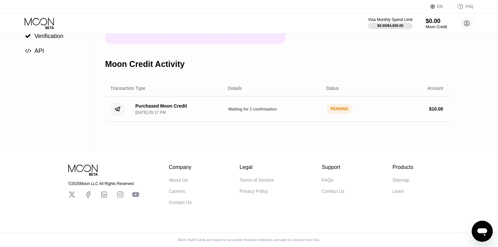
drag, startPoint x: 160, startPoint y: 114, endPoint x: 107, endPoint y: 112, distance: 52.3
click at [107, 112] on div "Purchased Moon Credit [DATE] 05:17 PM Waiting for 1 confirmation PENDING $ 10.00" at bounding box center [276, 109] width 343 height 25
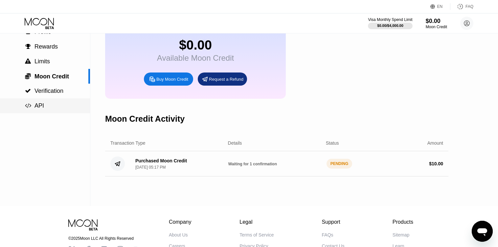
scroll to position [0, 0]
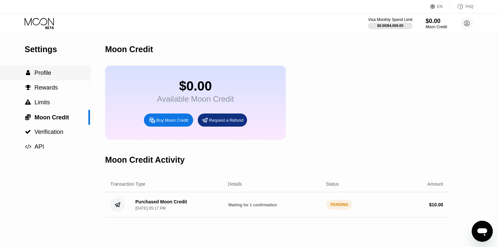
click at [57, 77] on div " Profile" at bounding box center [45, 73] width 90 height 7
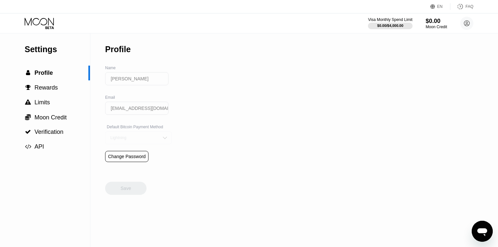
click at [153, 139] on div "Lightning" at bounding box center [134, 138] width 50 height 5
click at [133, 166] on div "On-Chain" at bounding box center [138, 164] width 59 height 5
click at [123, 191] on div "Save" at bounding box center [126, 189] width 11 height 6
click at [54, 121] on span "Moon Credit" at bounding box center [50, 117] width 32 height 7
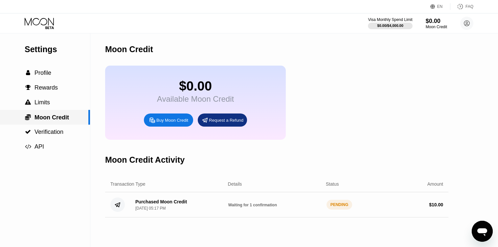
click at [54, 121] on span "Moon Credit" at bounding box center [51, 117] width 34 height 7
click at [51, 119] on span "Moon Credit" at bounding box center [51, 117] width 34 height 7
click at [52, 106] on div " Limits" at bounding box center [45, 102] width 90 height 7
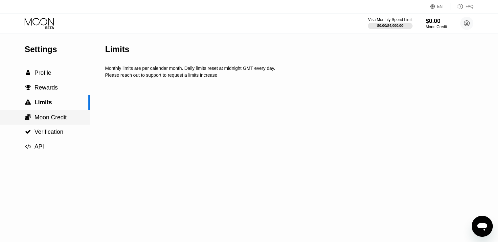
click at [52, 112] on div " Moon Credit" at bounding box center [45, 117] width 90 height 15
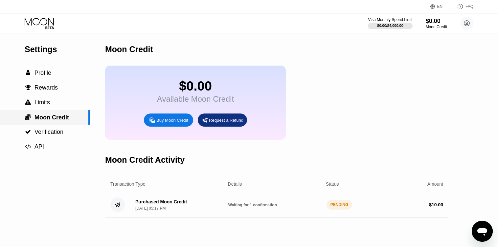
click at [52, 112] on div " Moon Credit" at bounding box center [45, 117] width 90 height 15
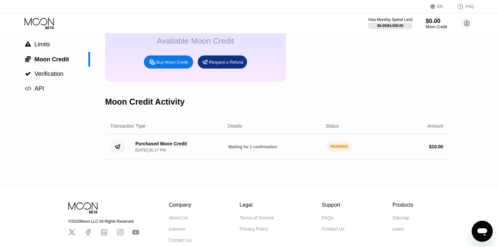
scroll to position [100, 0]
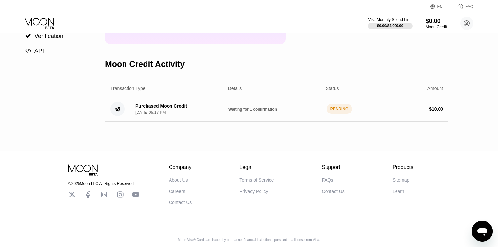
drag, startPoint x: 449, startPoint y: 111, endPoint x: 147, endPoint y: 112, distance: 302.4
click at [148, 112] on div "Settings  Profile  Rewards  Limits  Moon Credit  Verification  API Moon C…" at bounding box center [249, 44] width 498 height 214
drag, startPoint x: 145, startPoint y: 117, endPoint x: 191, endPoint y: 119, distance: 45.7
click at [186, 115] on div "Purchased Moon Credit Sep 20, 2025, 05:17 PM" at bounding box center [176, 108] width 93 height 11
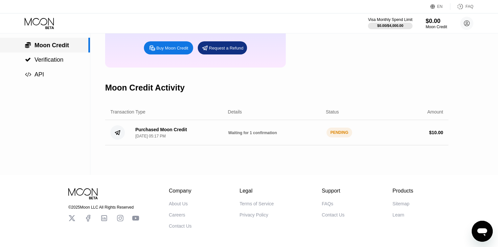
scroll to position [35, 0]
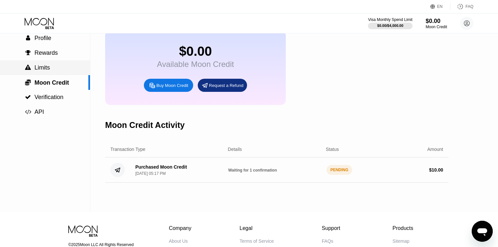
click at [51, 69] on div " Limits" at bounding box center [45, 67] width 90 height 7
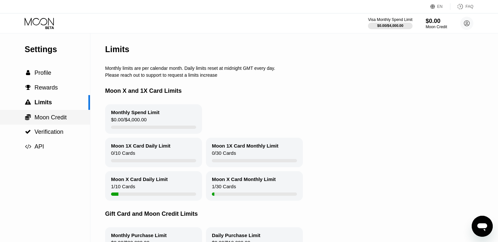
click at [49, 116] on span "Moon Credit" at bounding box center [50, 117] width 32 height 7
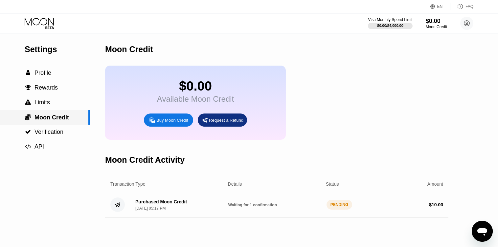
click at [49, 116] on span "Moon Credit" at bounding box center [51, 117] width 34 height 7
click at [53, 120] on span "Moon Credit" at bounding box center [51, 117] width 34 height 7
click at [58, 100] on div " Limits" at bounding box center [45, 102] width 90 height 7
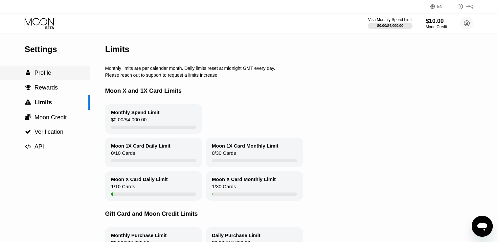
click at [49, 75] on span "Profile" at bounding box center [42, 73] width 17 height 7
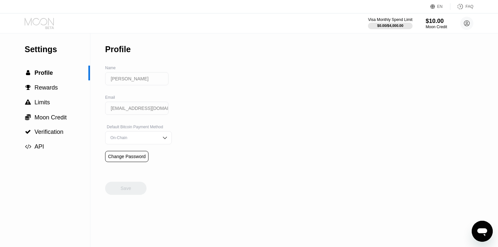
click at [47, 21] on icon at bounding box center [39, 22] width 29 height 8
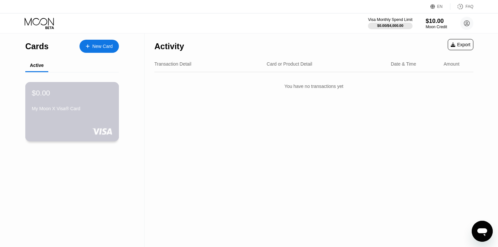
click at [81, 105] on div "$0.00 My Moon X Visa® Card" at bounding box center [72, 101] width 80 height 25
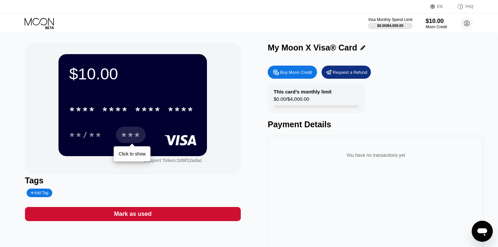
click at [125, 133] on div "***" at bounding box center [131, 136] width 20 height 11
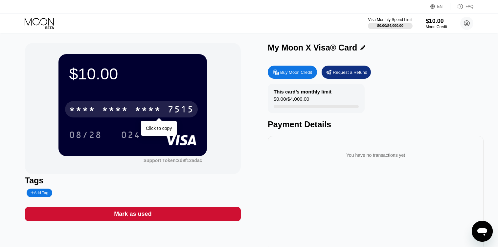
click at [118, 112] on div "* * * *" at bounding box center [115, 110] width 26 height 11
click at [115, 115] on div "6500" at bounding box center [115, 110] width 26 height 11
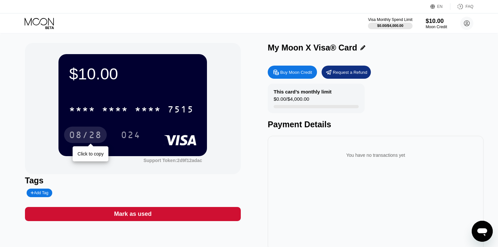
drag, startPoint x: 94, startPoint y: 134, endPoint x: 154, endPoint y: 84, distance: 78.4
click at [94, 134] on div "08/28" at bounding box center [85, 136] width 33 height 11
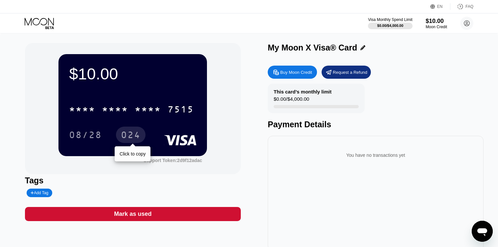
click at [139, 138] on div "024" at bounding box center [131, 136] width 20 height 11
click at [461, 26] on circle at bounding box center [466, 23] width 13 height 13
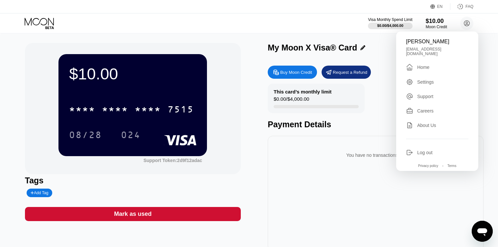
drag, startPoint x: 444, startPoint y: 44, endPoint x: 407, endPoint y: 44, distance: 36.8
click at [407, 44] on div "[PERSON_NAME]" at bounding box center [437, 42] width 62 height 6
copy div "[PERSON_NAME]"
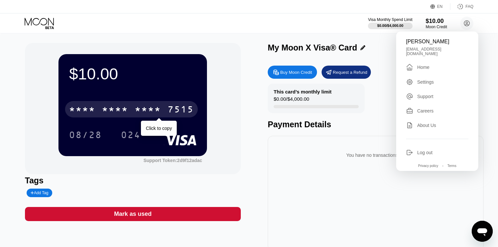
click at [119, 107] on div "* * * *" at bounding box center [115, 110] width 26 height 11
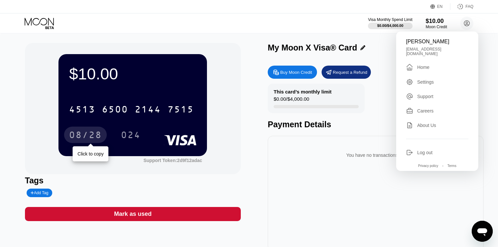
click at [87, 134] on div "08/28" at bounding box center [85, 136] width 33 height 11
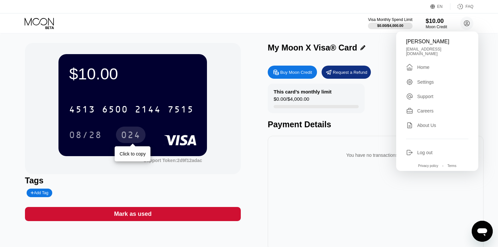
click at [131, 133] on div "024" at bounding box center [131, 136] width 20 height 11
click at [440, 42] on div "[PERSON_NAME]" at bounding box center [437, 42] width 62 height 6
drag, startPoint x: 443, startPoint y: 43, endPoint x: 404, endPoint y: 45, distance: 39.2
click at [404, 45] on div "[PERSON_NAME] [EMAIL_ADDRESS][DOMAIN_NAME]  Home Settings Support Careers Abou…" at bounding box center [437, 102] width 82 height 140
copy div "[PERSON_NAME]"
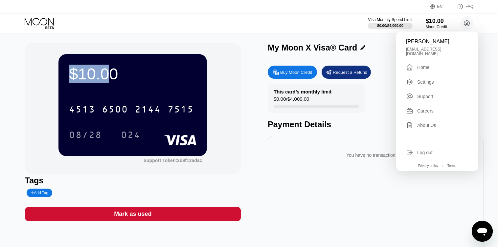
drag, startPoint x: 104, startPoint y: 76, endPoint x: 55, endPoint y: 88, distance: 51.1
click at [60, 84] on div "$10.00 4513 6500 2144 7515 08/28 024" at bounding box center [132, 105] width 148 height 102
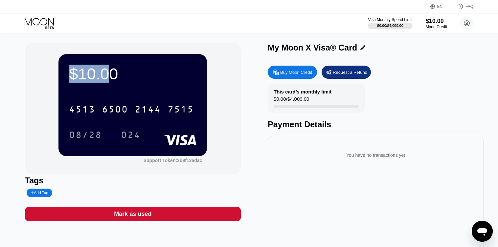
click at [271, 117] on div "This card’s monthly limit $0.00 / $4,000.00 Payment Details" at bounding box center [376, 107] width 216 height 46
click at [48, 20] on icon at bounding box center [40, 23] width 31 height 11
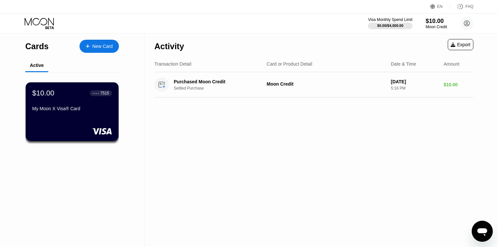
click at [51, 24] on icon at bounding box center [40, 23] width 31 height 11
click at [50, 23] on icon at bounding box center [40, 23] width 31 height 11
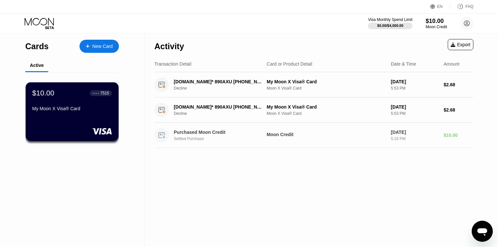
click at [195, 139] on div "Settled Purchase" at bounding box center [222, 139] width 96 height 5
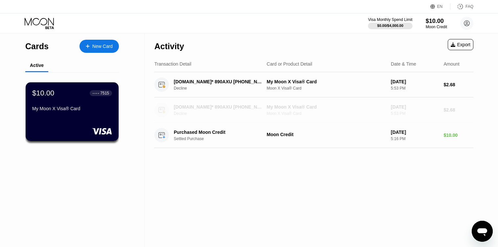
click at [207, 112] on div "Decline" at bounding box center [222, 113] width 96 height 5
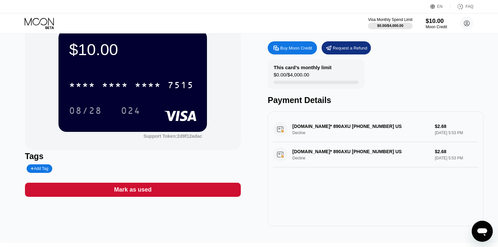
scroll to position [33, 0]
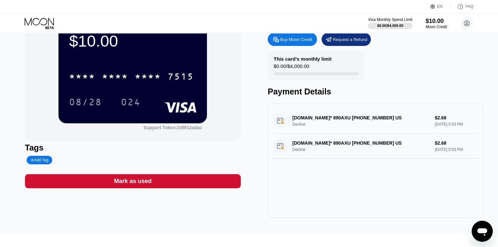
click at [360, 140] on div "NAME-CHEAP.COM* 890AXU +13233752822 US Decline $2.68 Sep 20, 2025 5:53 PM" at bounding box center [375, 146] width 205 height 25
drag, startPoint x: 349, startPoint y: 121, endPoint x: 345, endPoint y: 121, distance: 3.6
click at [346, 121] on div "NAME-CHEAP.COM* 890AXU +13233752822 US Decline $2.68 Sep 20, 2025 5:53 PM" at bounding box center [375, 120] width 205 height 25
drag, startPoint x: 317, startPoint y: 125, endPoint x: 301, endPoint y: 128, distance: 15.3
click at [304, 127] on div "NAME-CHEAP.COM* 890AXU +13233752822 US Decline $2.68 Sep 20, 2025 5:53 PM" at bounding box center [375, 120] width 205 height 25
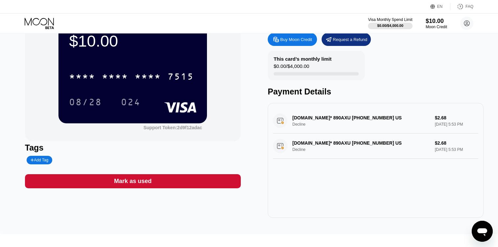
drag, startPoint x: 301, startPoint y: 128, endPoint x: 296, endPoint y: 134, distance: 8.6
click at [297, 132] on div "NAME-CHEAP.COM* 890AXU +13233752822 US Decline $2.68 Sep 20, 2025 5:53 PM" at bounding box center [375, 120] width 205 height 25
drag, startPoint x: 296, startPoint y: 142, endPoint x: 297, endPoint y: 146, distance: 3.7
click at [297, 144] on div "NAME-CHEAP.COM* 890AXU +13233752822 US Decline $2.68 Sep 20, 2025 5:53 PM NAME-…" at bounding box center [375, 133] width 205 height 51
click at [304, 150] on div "NAME-CHEAP.COM* 890AXU +13233752822 US Decline $2.68 Sep 20, 2025 5:53 PM" at bounding box center [375, 146] width 205 height 25
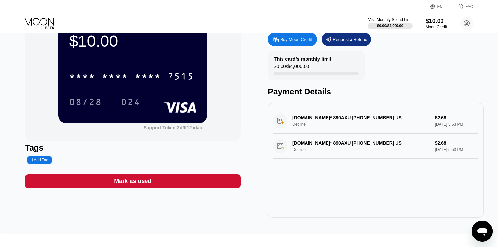
drag, startPoint x: 343, startPoint y: 150, endPoint x: 384, endPoint y: 144, distance: 40.4
click at [363, 147] on div "NAME-CHEAP.COM* 890AXU +13233752822 US Decline $2.68 Sep 20, 2025 5:53 PM" at bounding box center [375, 146] width 205 height 25
drag, startPoint x: 384, startPoint y: 144, endPoint x: 443, endPoint y: 148, distance: 59.9
click at [441, 148] on div "NAME-CHEAP.COM* 890AXU +13233752822 US Decline $2.68 Sep 20, 2025 5:53 PM" at bounding box center [375, 146] width 205 height 25
drag, startPoint x: 432, startPoint y: 151, endPoint x: 386, endPoint y: 142, distance: 46.9
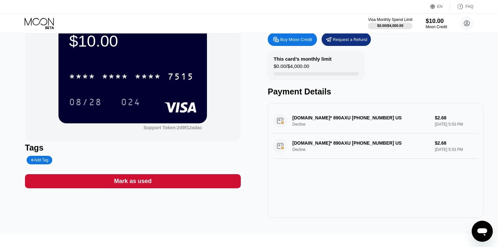
click at [405, 144] on div "NAME-CHEAP.COM* 890AXU +13233752822 US Decline $2.68 Sep 20, 2025 5:53 PM" at bounding box center [375, 146] width 205 height 25
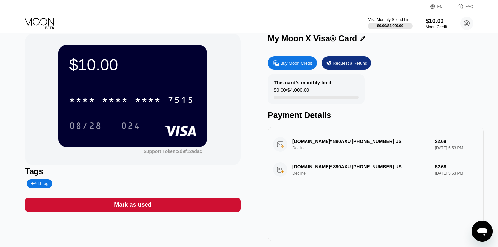
scroll to position [0, 0]
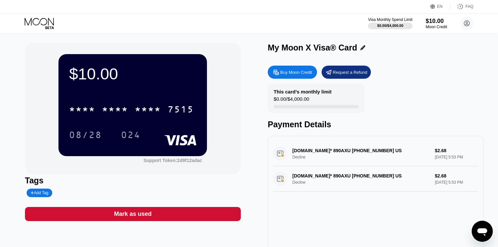
click at [326, 148] on div "NAME-CHEAP.COM* 890AXU +13233752822 US Decline $2.68 Sep 20, 2025 5:53 PM" at bounding box center [375, 153] width 205 height 25
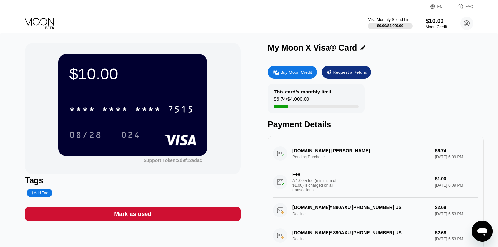
drag, startPoint x: 321, startPoint y: 162, endPoint x: 296, endPoint y: 162, distance: 25.3
click at [296, 162] on div "[DOMAIN_NAME] [PERSON_NAME] Pending Purchase $6.74 [DATE] 6:09 PM Fee A 1.00% f…" at bounding box center [375, 169] width 205 height 57
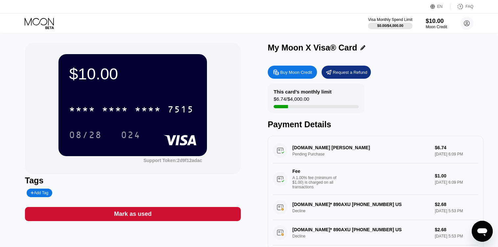
drag, startPoint x: 97, startPoint y: 75, endPoint x: 110, endPoint y: 78, distance: 13.5
click at [102, 77] on div "$10.00" at bounding box center [132, 74] width 127 height 18
drag, startPoint x: 316, startPoint y: 141, endPoint x: 156, endPoint y: 193, distance: 168.6
click at [313, 142] on div "[DOMAIN_NAME] [PERSON_NAME] Pending Purchase $6.74 [DATE] 6:09 PM Fee A 1.00% f…" at bounding box center [375, 166] width 205 height 57
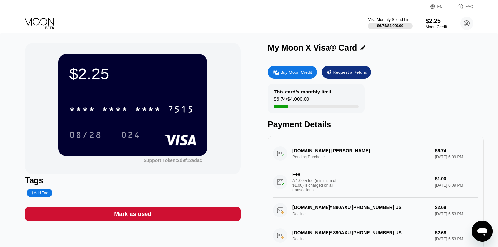
drag, startPoint x: 446, startPoint y: 154, endPoint x: 435, endPoint y: 155, distance: 10.5
click at [435, 155] on div "[DOMAIN_NAME] [PERSON_NAME] Pending Purchase $6.74 [DATE] 6:09 PM Fee A 1.00% f…" at bounding box center [375, 169] width 205 height 57
drag, startPoint x: 436, startPoint y: 22, endPoint x: 428, endPoint y: 22, distance: 8.5
click at [428, 22] on div "$2.25" at bounding box center [436, 20] width 22 height 7
click at [281, 71] on div "Buy Moon Credit" at bounding box center [296, 73] width 32 height 6
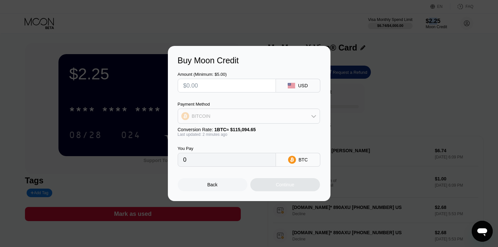
click at [205, 117] on div "BITCOIN" at bounding box center [201, 116] width 19 height 5
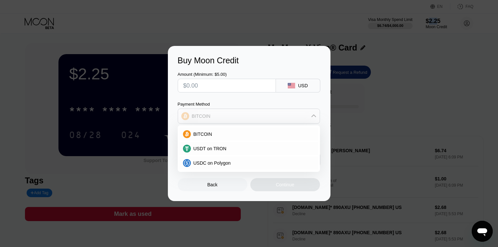
click at [205, 117] on div "BITCOIN" at bounding box center [201, 116] width 19 height 5
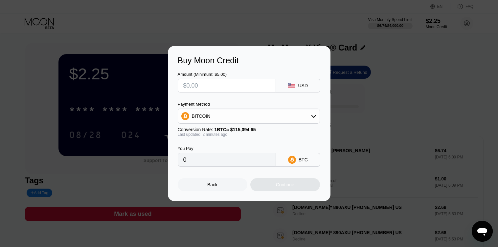
click at [210, 85] on input "text" at bounding box center [226, 85] width 87 height 13
click at [203, 117] on div "BITCOIN" at bounding box center [201, 116] width 19 height 5
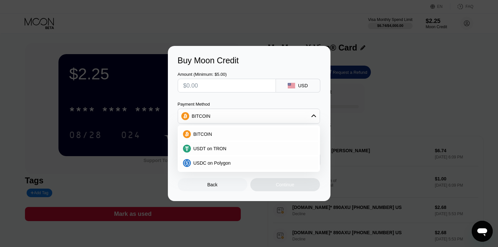
click at [74, 57] on div "Buy Moon Credit Amount (Minimum: $5.00) USD Payment Method BITCOIN BITCOIN USDT…" at bounding box center [249, 123] width 498 height 155
click at [172, 184] on div "Buy Moon Credit Amount (Minimum: $5.00) USD Payment Method BITCOIN BITCOIN USDT…" at bounding box center [249, 123] width 163 height 155
click at [173, 182] on div "Buy Moon Credit Amount (Minimum: $5.00) USD Payment Method BITCOIN BITCOIN USDT…" at bounding box center [249, 123] width 163 height 155
click at [185, 184] on div "Back" at bounding box center [213, 184] width 70 height 13
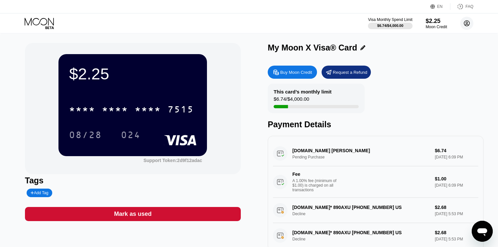
click at [467, 22] on icon at bounding box center [467, 24] width 4 height 4
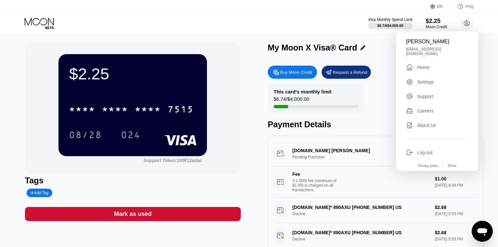
click at [431, 70] on div "Frances Skaggs francesskaggs988@gmail.com  Home Settings Support Careers About…" at bounding box center [437, 102] width 82 height 140
click at [432, 67] on div " Home" at bounding box center [437, 67] width 62 height 8
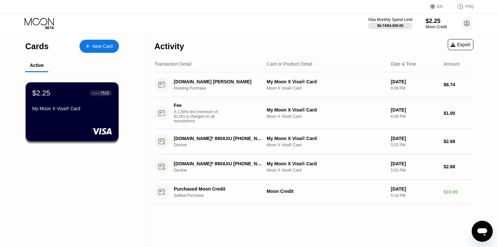
click at [135, 108] on div "Cards New Card Active $2.25 ● ● ● ● 7515 My Moon X Visa® Card" at bounding box center [72, 140] width 144 height 214
click at [438, 25] on div "Moon Credit" at bounding box center [436, 27] width 22 height 5
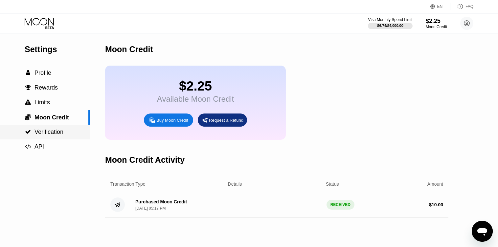
click at [55, 132] on span "Verification" at bounding box center [48, 132] width 29 height 7
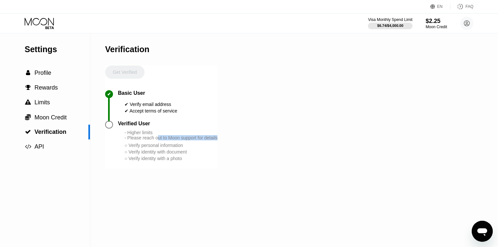
drag, startPoint x: 160, startPoint y: 145, endPoint x: 237, endPoint y: 146, distance: 77.5
click at [237, 145] on div "Settings  Profile  Rewards  Limits  Moon Credit  Verification  API Verifi…" at bounding box center [249, 140] width 498 height 214
drag, startPoint x: 163, startPoint y: 161, endPoint x: 153, endPoint y: 165, distance: 10.0
click at [162, 155] on div "○ Verify identity with document" at bounding box center [170, 151] width 93 height 5
click at [146, 161] on div "○ Verify identity with a photo" at bounding box center [170, 158] width 93 height 5
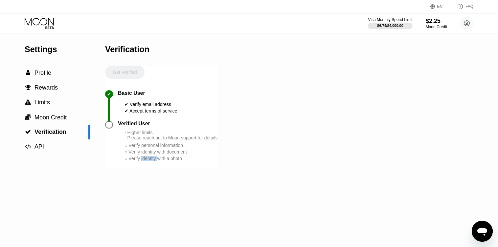
click at [146, 161] on div "○ Verify identity with a photo" at bounding box center [170, 158] width 93 height 5
click at [62, 105] on div " Limits" at bounding box center [45, 102] width 90 height 7
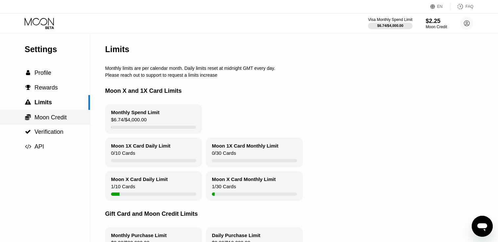
click at [55, 115] on span "Moon Credit" at bounding box center [50, 117] width 32 height 7
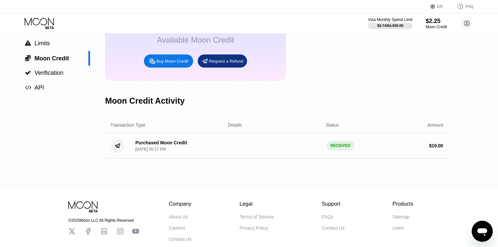
scroll to position [100, 0]
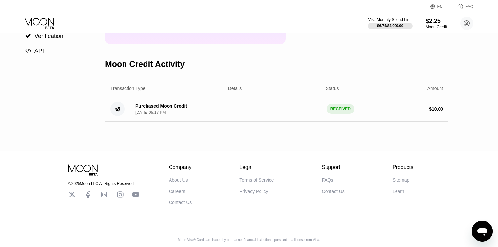
click at [328, 114] on div "RECEIVED" at bounding box center [340, 109] width 28 height 10
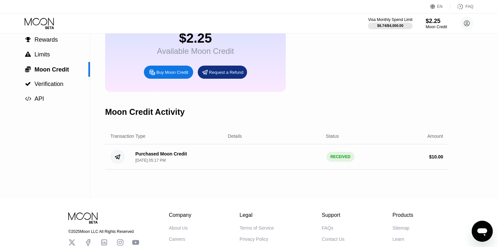
scroll to position [0, 0]
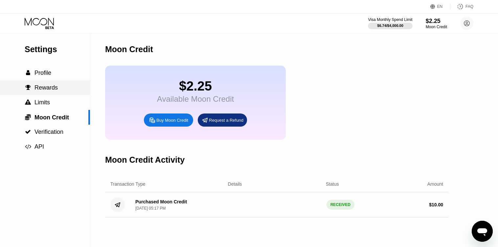
click at [52, 88] on span "Rewards" at bounding box center [45, 87] width 23 height 7
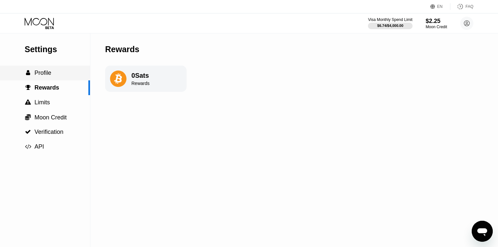
click at [60, 76] on div " Profile" at bounding box center [45, 73] width 90 height 7
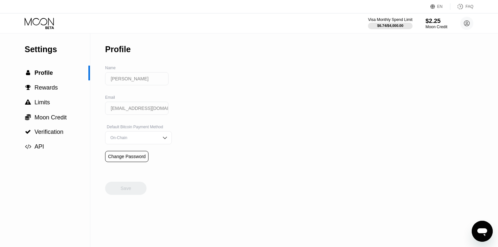
click at [434, 25] on div "Moon Credit" at bounding box center [436, 27] width 22 height 5
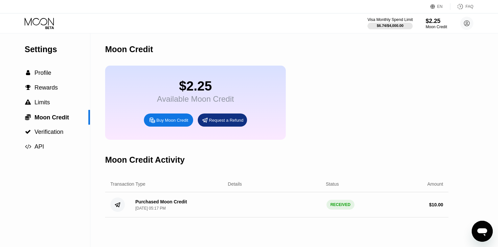
click at [402, 25] on div "$6.74 / $4,000.00" at bounding box center [390, 26] width 27 height 4
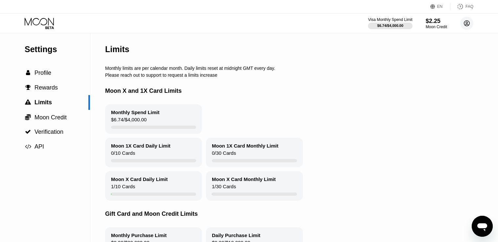
click at [468, 24] on circle at bounding box center [466, 23] width 13 height 13
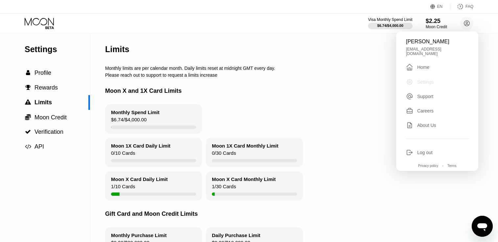
click at [431, 80] on div "Settings" at bounding box center [425, 81] width 17 height 5
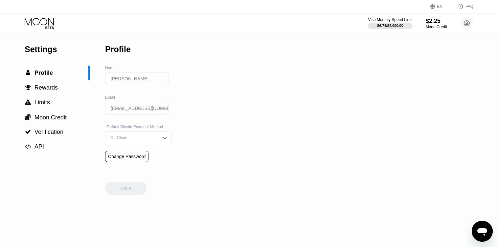
click at [44, 22] on icon at bounding box center [40, 23] width 31 height 11
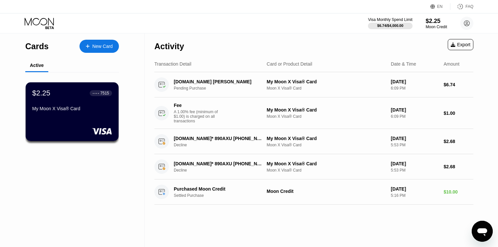
click at [69, 100] on div "$2.25 ● ● ● ● 7515 My Moon X Visa® Card" at bounding box center [72, 101] width 80 height 25
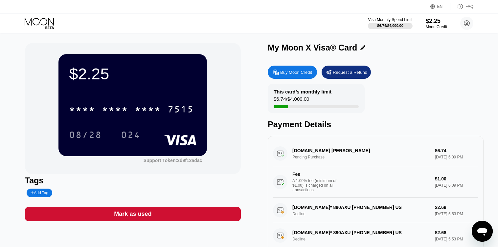
click at [280, 75] on div "Buy Moon Credit" at bounding box center [296, 73] width 32 height 6
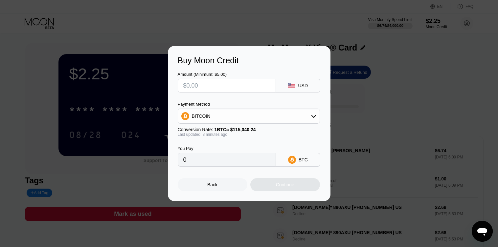
click at [238, 114] on div "BITCOIN" at bounding box center [249, 116] width 142 height 13
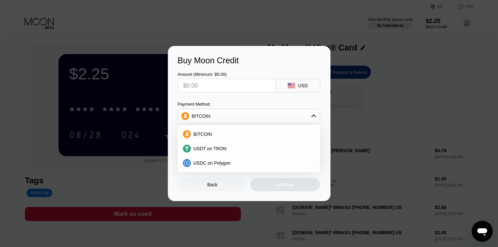
click at [238, 114] on div "BITCOIN" at bounding box center [249, 116] width 142 height 13
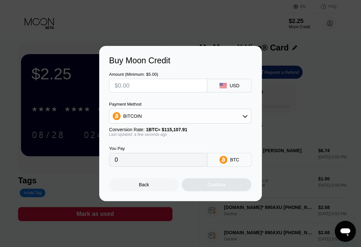
click at [297, 18] on div at bounding box center [251, 123] width 503 height 247
click at [147, 187] on div "Back" at bounding box center [144, 184] width 10 height 5
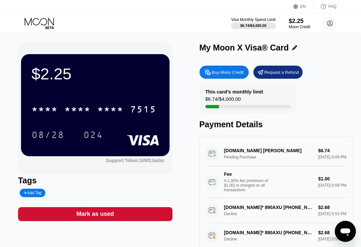
click at [265, 74] on div "Request a Refund" at bounding box center [281, 73] width 34 height 6
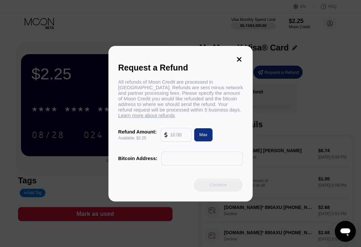
click at [170, 165] on input "text" at bounding box center [202, 158] width 74 height 13
click at [235, 56] on icon at bounding box center [238, 59] width 7 height 7
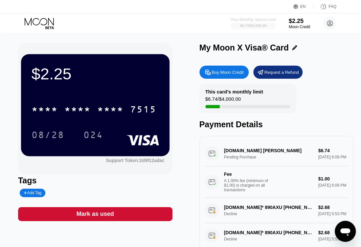
click at [248, 24] on div "$6.74 / $4,000.00" at bounding box center [253, 26] width 27 height 4
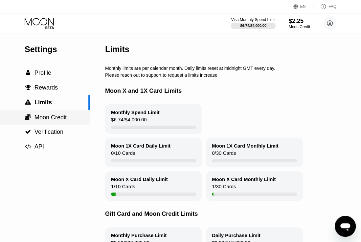
click at [56, 119] on span "Moon Credit" at bounding box center [50, 117] width 32 height 7
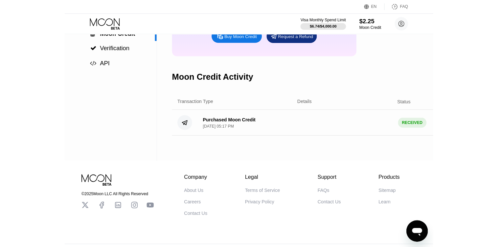
scroll to position [100, 0]
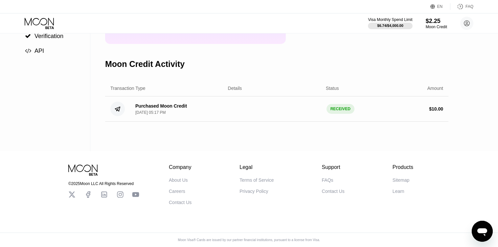
drag, startPoint x: 190, startPoint y: 119, endPoint x: 46, endPoint y: 32, distance: 168.4
click at [141, 113] on div "Purchased Moon Credit Sep 20, 2025, 05:17 PM RECEIVED $ 10.00" at bounding box center [276, 109] width 343 height 25
click at [39, 24] on icon at bounding box center [40, 23] width 31 height 11
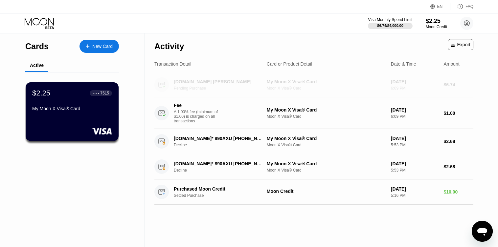
click at [351, 90] on div "Moon X Visa® Card" at bounding box center [326, 88] width 119 height 5
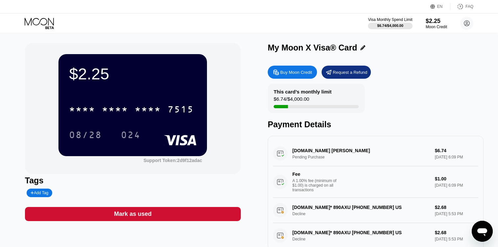
click at [325, 151] on div "game2keys.org Nicosia CY Pending Purchase $6.74 Sep 20, 2025 6:09 PM Fee A 1.00…" at bounding box center [375, 169] width 205 height 57
drag, startPoint x: 321, startPoint y: 159, endPoint x: 290, endPoint y: 156, distance: 31.3
click at [290, 156] on div "game2keys.org Nicosia CY Pending Purchase $6.74 Sep 20, 2025 6:09 PM Fee A 1.00…" at bounding box center [375, 169] width 205 height 57
drag, startPoint x: 308, startPoint y: 191, endPoint x: 315, endPoint y: 160, distance: 32.2
click at [315, 160] on div "game2keys.org Nicosia CY Pending Purchase $6.74 Sep 20, 2025 6:09 PM Fee A 1.00…" at bounding box center [375, 169] width 205 height 57
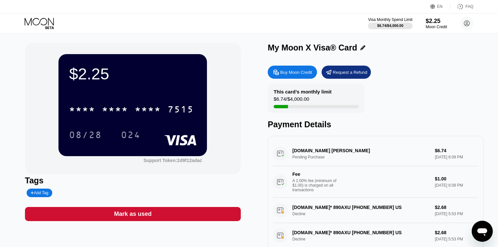
click at [315, 156] on div "game2keys.org Nicosia CY Pending Purchase $6.74 Sep 20, 2025 6:09 PM Fee A 1.00…" at bounding box center [375, 169] width 205 height 57
drag, startPoint x: 315, startPoint y: 153, endPoint x: 306, endPoint y: 172, distance: 21.7
click at [313, 156] on div "game2keys.org Nicosia CY Pending Purchase $6.74 Sep 20, 2025 6:09 PM Fee A 1.00…" at bounding box center [375, 169] width 205 height 57
click at [304, 177] on div "Fee" at bounding box center [315, 174] width 46 height 5
click at [311, 187] on div "A 1.00% fee (minimum of $1.00) is charged on all transactions" at bounding box center [316, 186] width 49 height 14
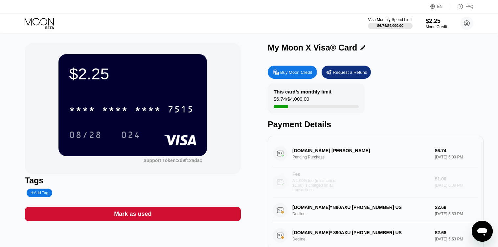
click at [299, 191] on div "A 1.00% fee (minimum of $1.00) is charged on all transactions" at bounding box center [316, 186] width 49 height 14
click at [300, 190] on div "A 1.00% fee (minimum of $1.00) is charged on all transactions" at bounding box center [316, 186] width 49 height 14
click at [51, 23] on icon at bounding box center [40, 23] width 31 height 11
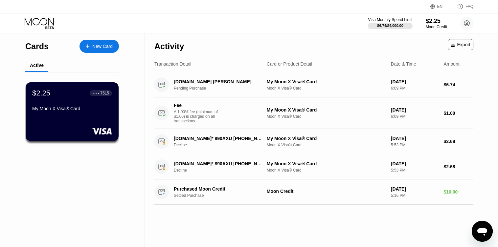
click at [34, 14] on div "Visa Monthly Spend Limit $6.74 / $4,000.00 $2.25 Moon Credit Frances Skaggs fra…" at bounding box center [249, 23] width 498 height 20
drag, startPoint x: 34, startPoint y: 14, endPoint x: 34, endPoint y: 20, distance: 5.3
click at [34, 15] on div "Visa Monthly Spend Limit $6.74 / $4,000.00 $2.25 Moon Credit Frances Skaggs fra…" at bounding box center [249, 23] width 498 height 20
click at [34, 20] on icon at bounding box center [40, 23] width 31 height 11
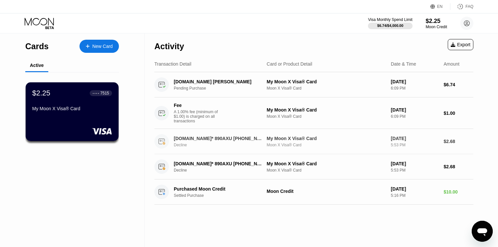
click at [257, 149] on div "[DOMAIN_NAME]* 890AXU [PHONE_NUMBER] US Decline" at bounding box center [207, 141] width 107 height 14
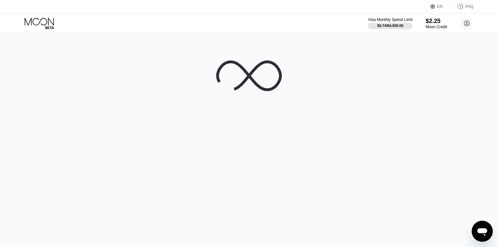
scroll to position [33, 0]
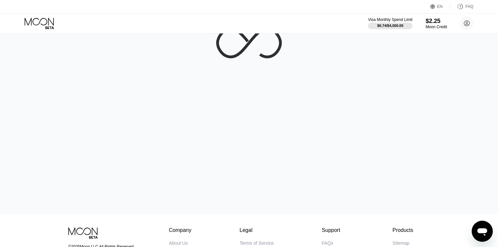
click at [38, 19] on icon at bounding box center [39, 22] width 29 height 8
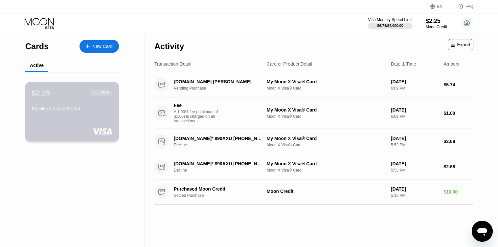
click at [51, 95] on div "$2.25 ● ● ● ● 7515" at bounding box center [72, 93] width 80 height 9
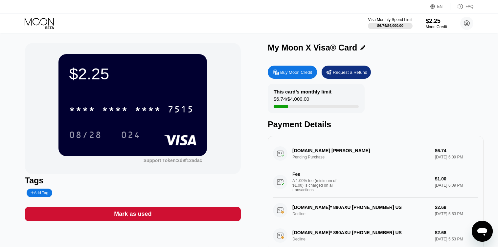
click at [42, 20] on icon at bounding box center [40, 23] width 31 height 11
